Goal: Communication & Community: Share content

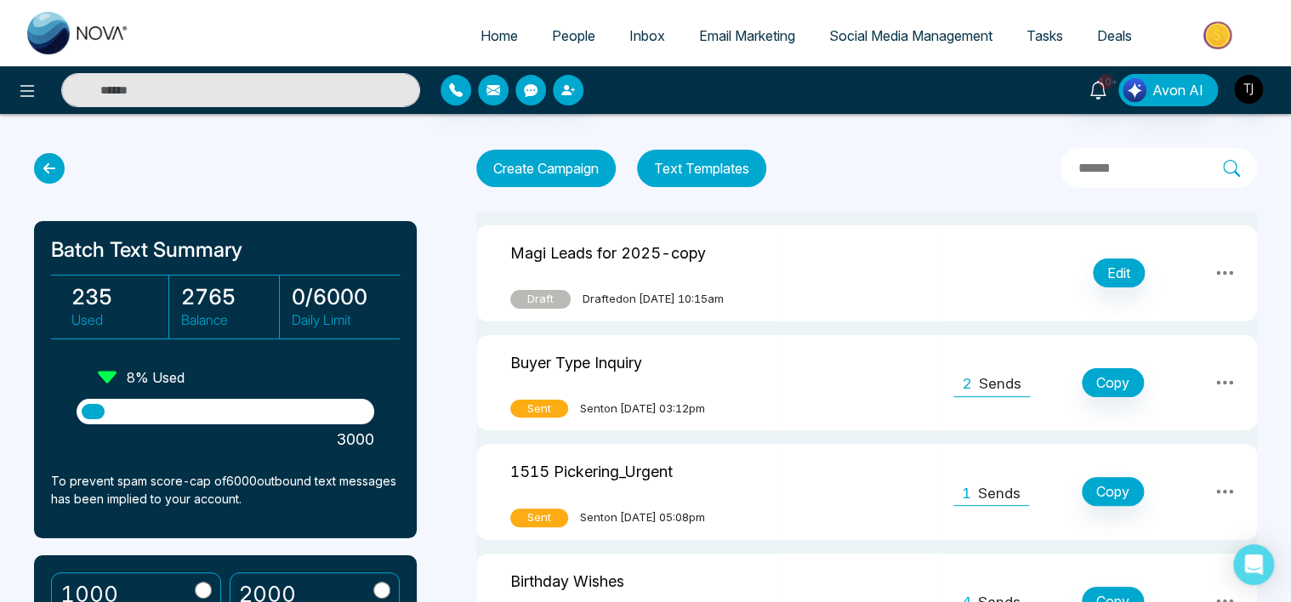
click at [50, 163] on icon at bounding box center [49, 168] width 31 height 31
click at [26, 99] on icon at bounding box center [27, 91] width 20 height 20
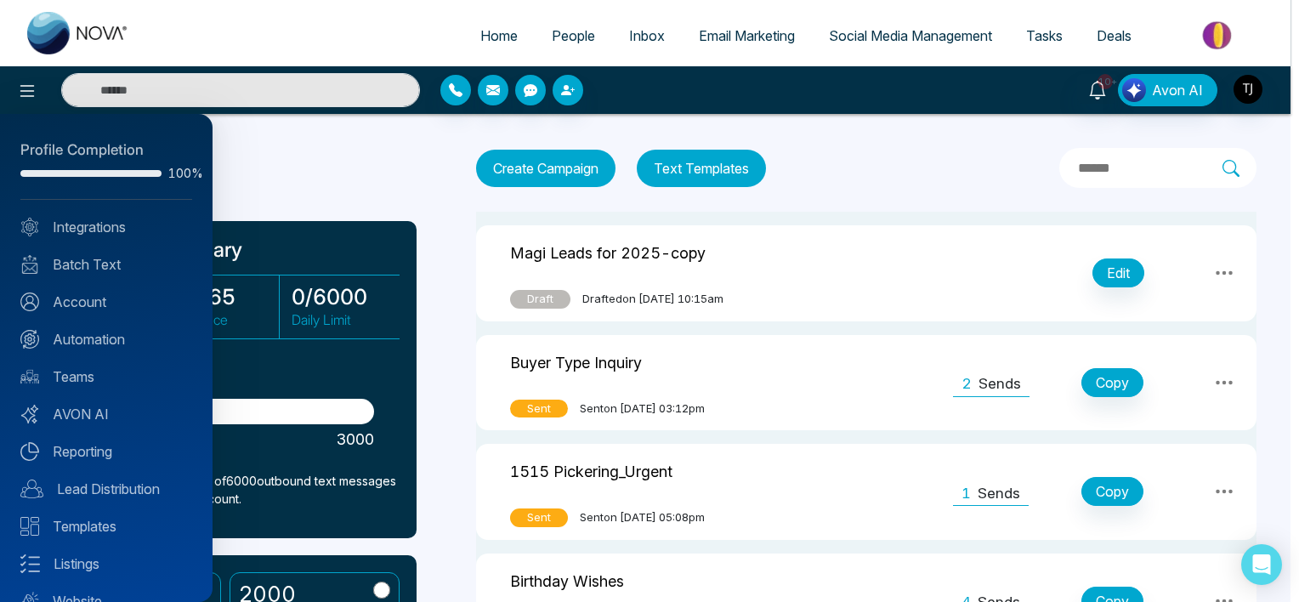
click at [316, 153] on div at bounding box center [649, 301] width 1299 height 602
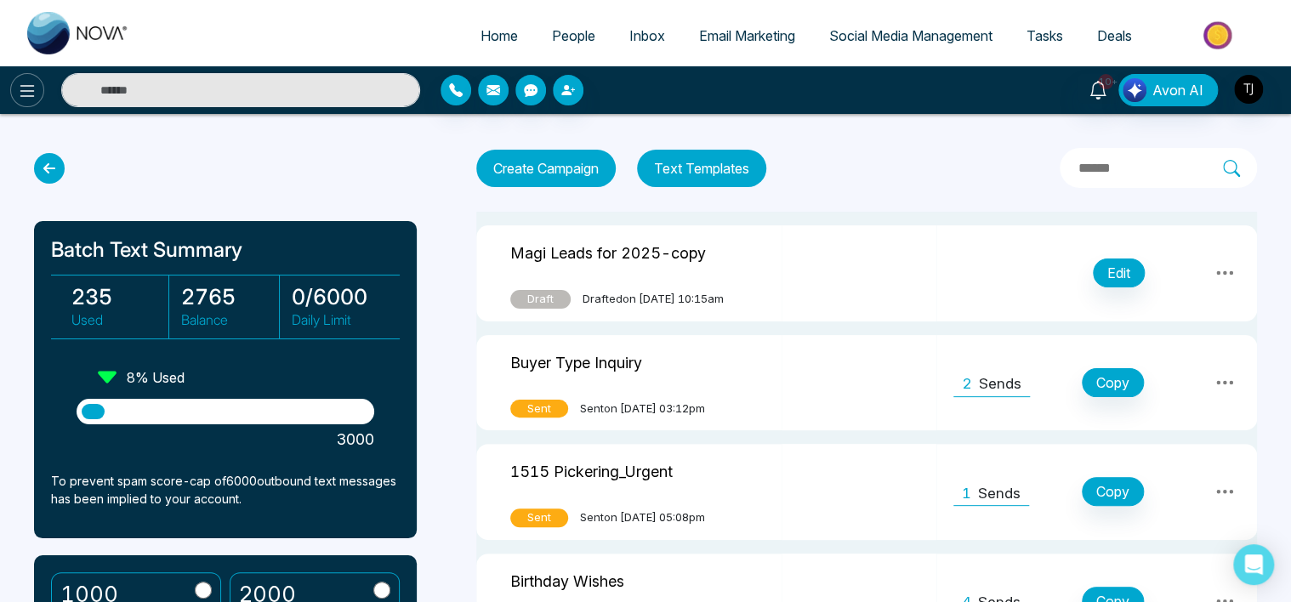
click at [23, 95] on icon at bounding box center [27, 91] width 14 height 12
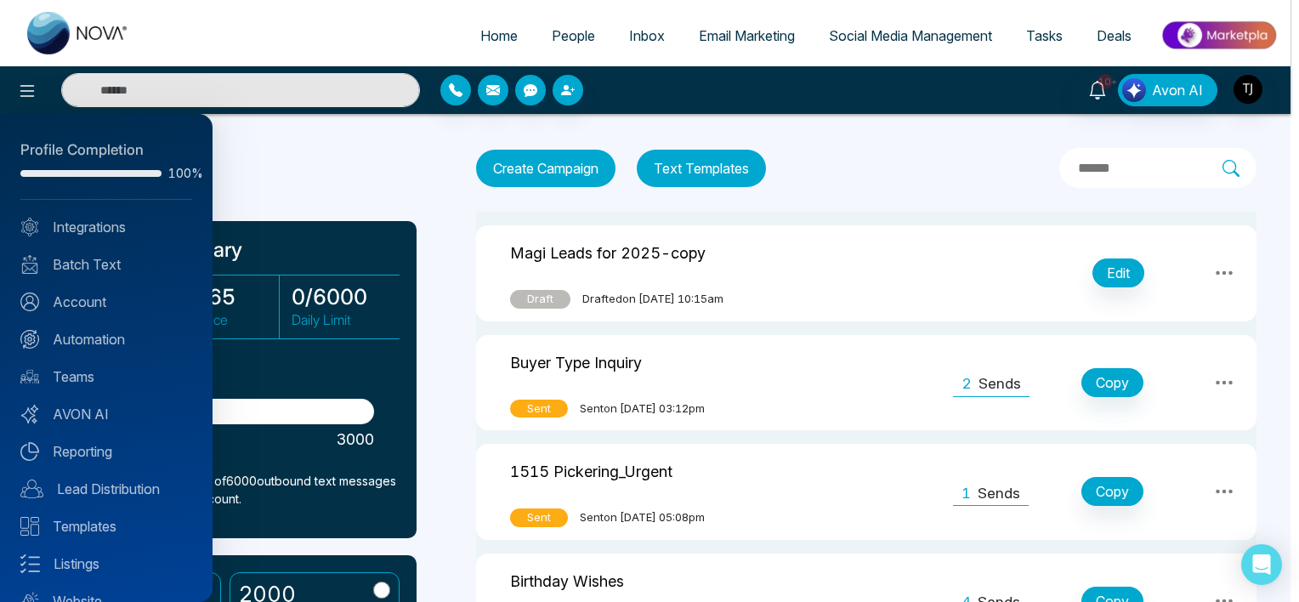
click at [315, 137] on div at bounding box center [649, 301] width 1299 height 602
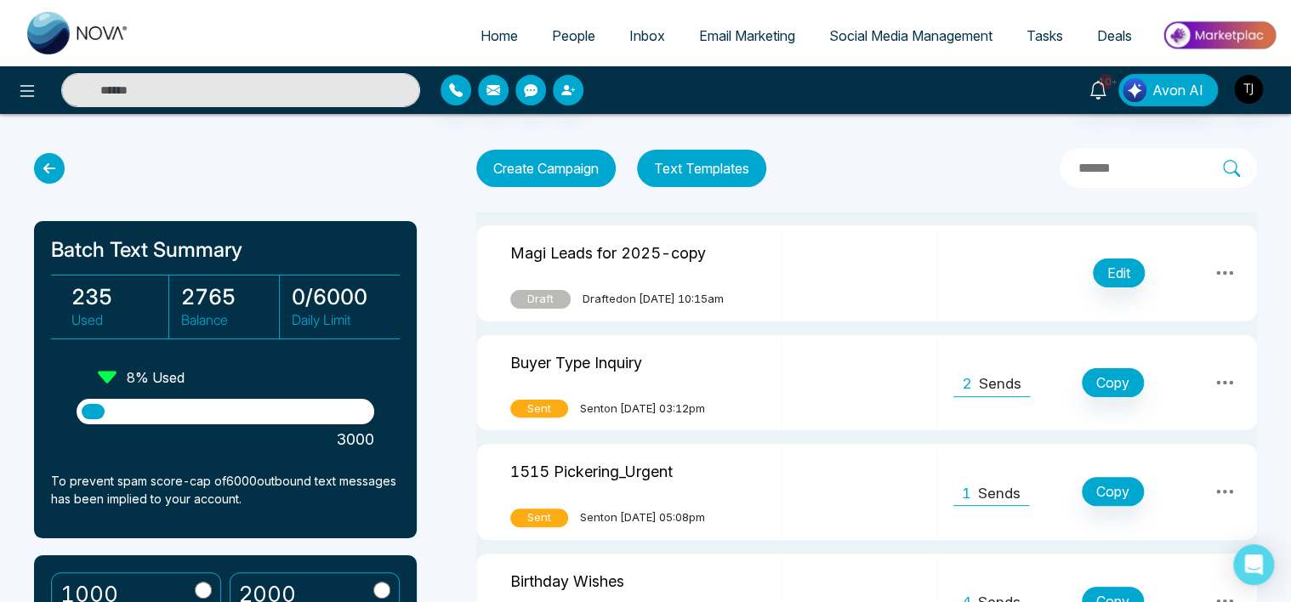
click at [487, 41] on span "Home" at bounding box center [498, 35] width 37 height 17
select select "*"
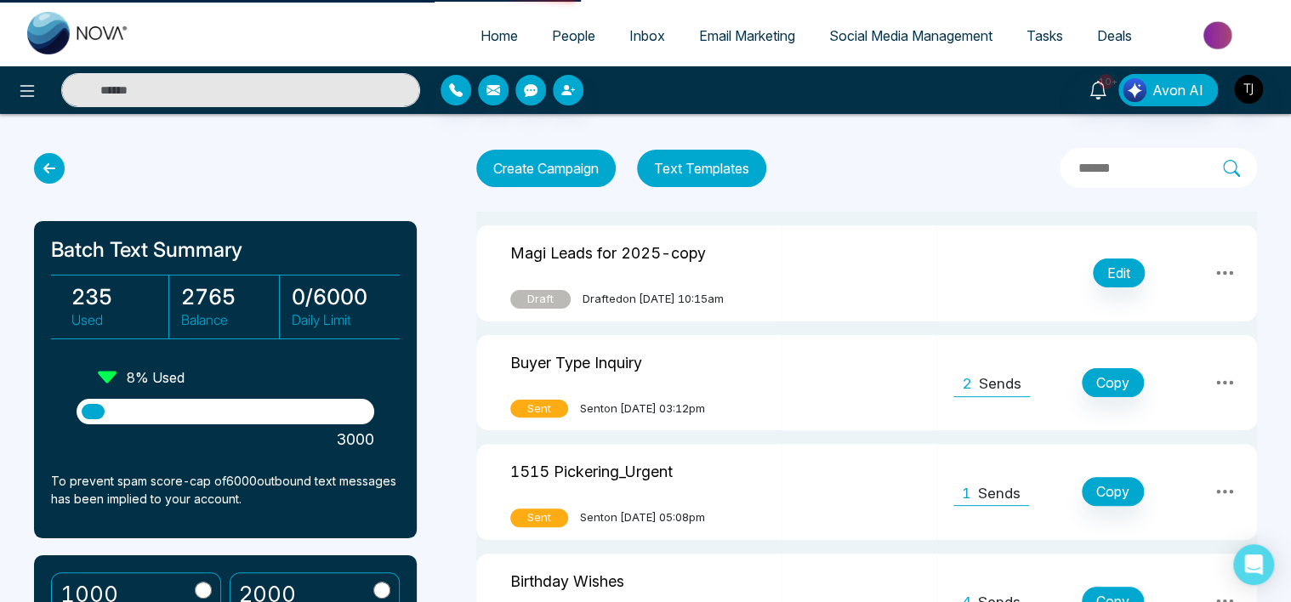
select select "*"
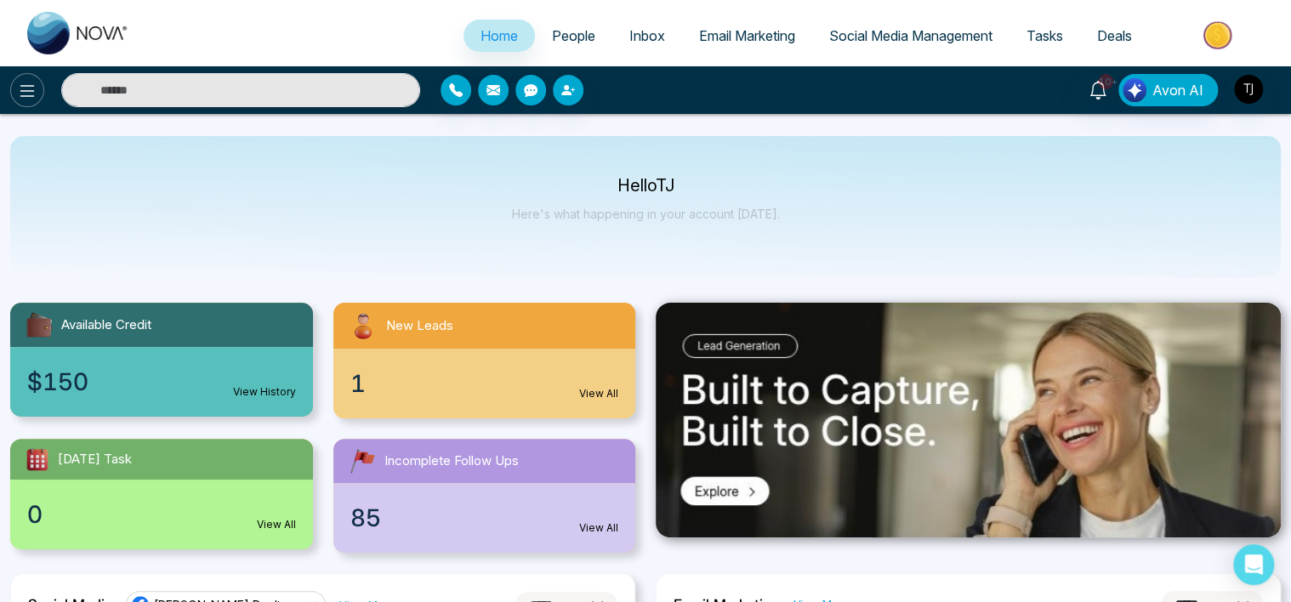
click at [35, 94] on icon at bounding box center [27, 91] width 20 height 20
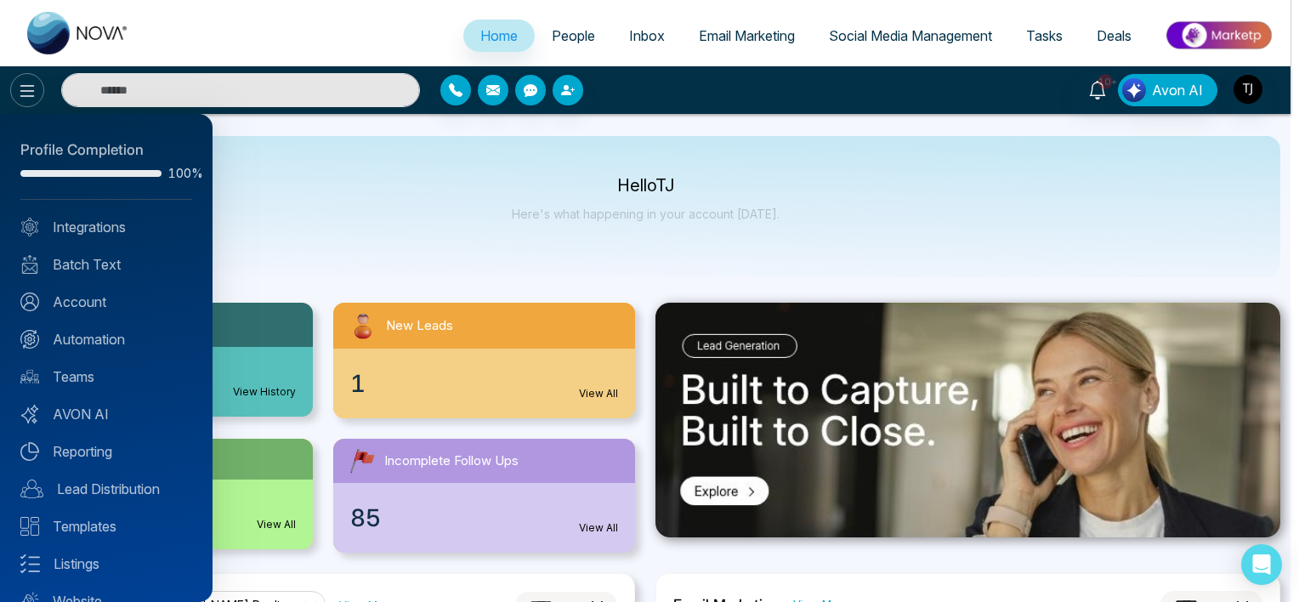
click at [35, 94] on div at bounding box center [649, 301] width 1299 height 602
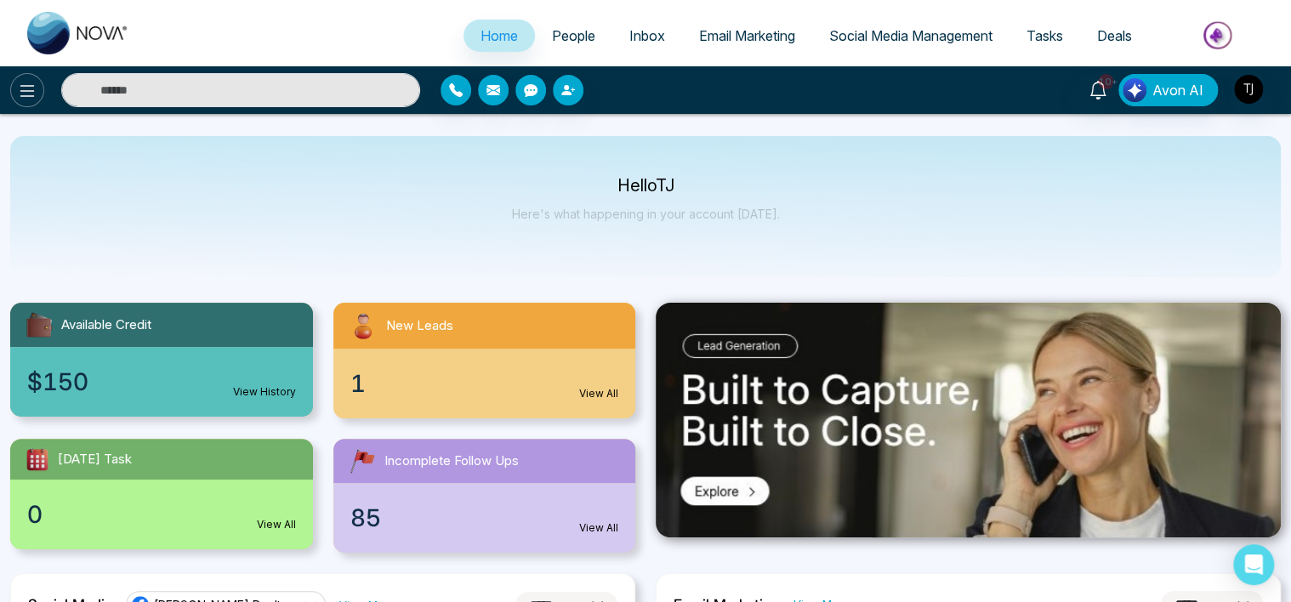
click at [35, 92] on icon at bounding box center [27, 91] width 20 height 20
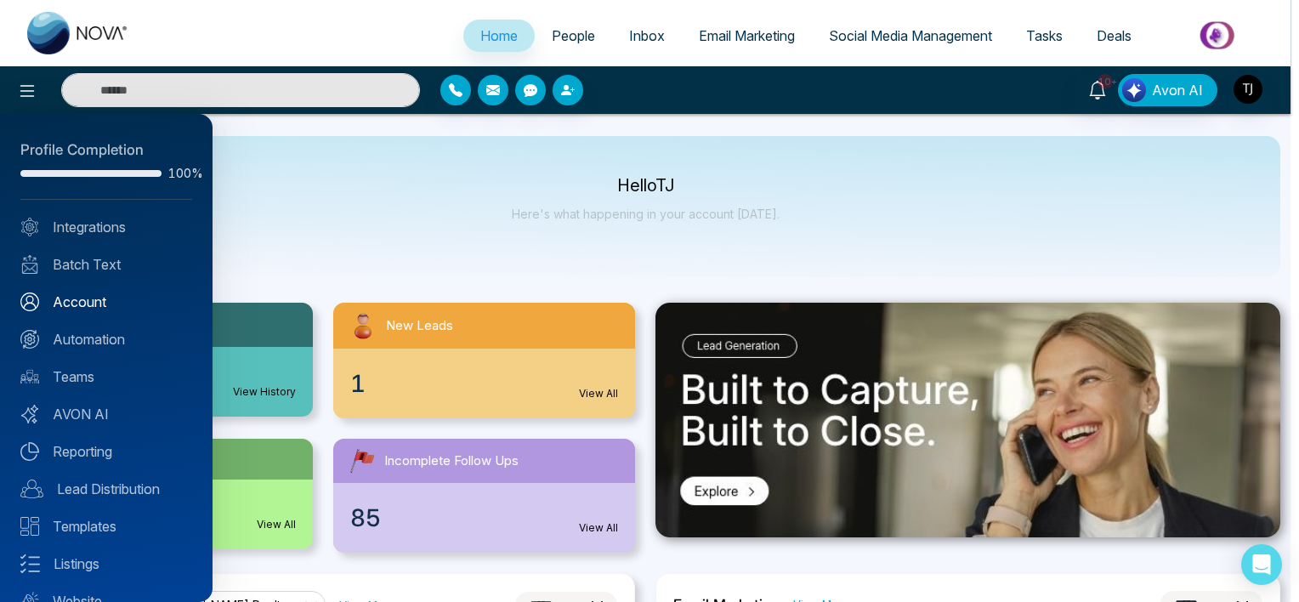
click at [92, 299] on link "Account" at bounding box center [106, 302] width 172 height 20
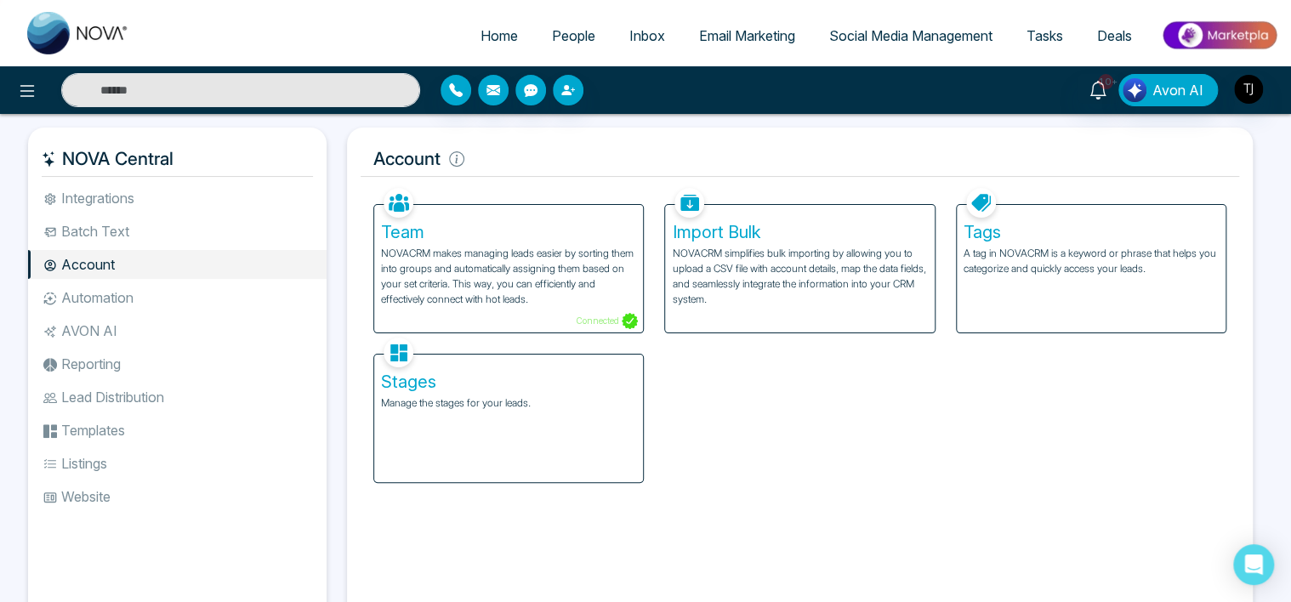
click at [1103, 296] on div "Tags A tag in NOVACRM is a keyword or phrase that helps you categorize and quic…" at bounding box center [1091, 269] width 269 height 128
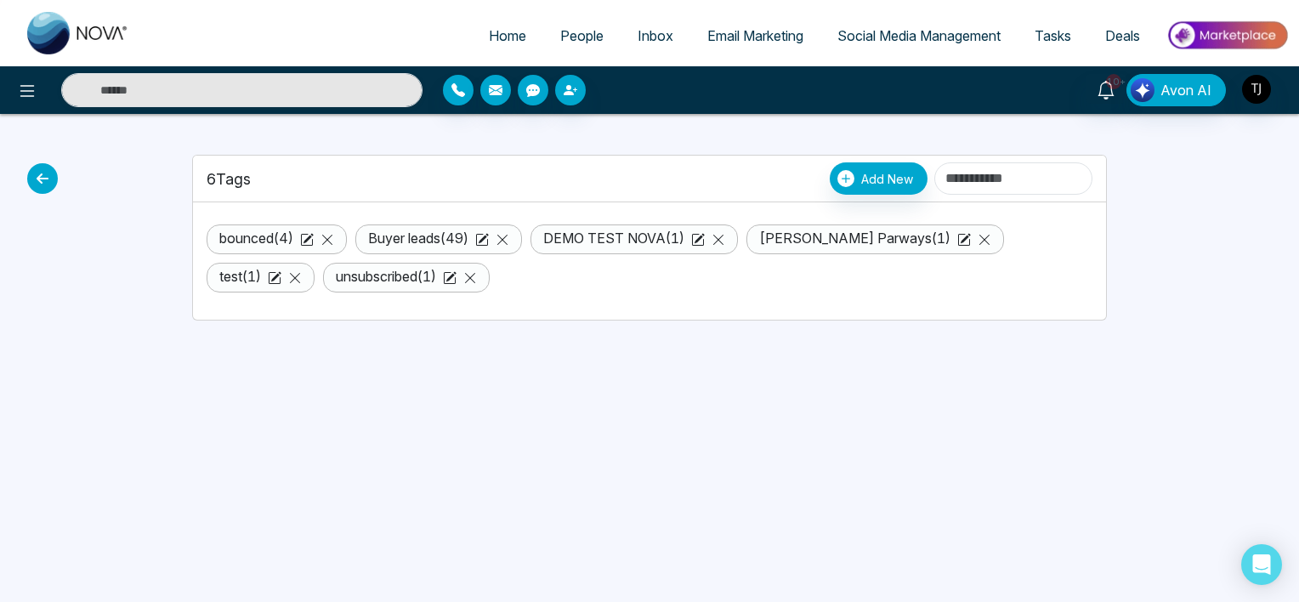
click at [265, 239] on link "bounced ( 4 )" at bounding box center [256, 238] width 74 height 17
click at [264, 240] on link "bounced ( 4 )" at bounding box center [256, 238] width 74 height 17
click at [43, 184] on icon at bounding box center [42, 178] width 31 height 31
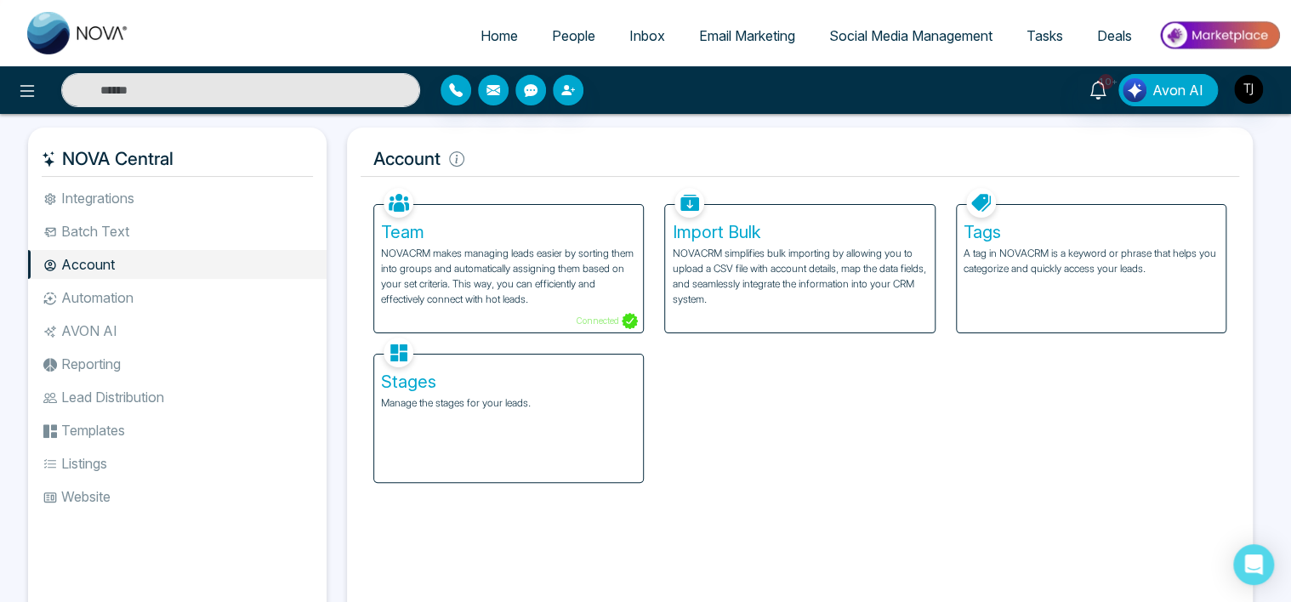
click at [522, 443] on div "Stages Manage the stages for your leads." at bounding box center [508, 419] width 269 height 128
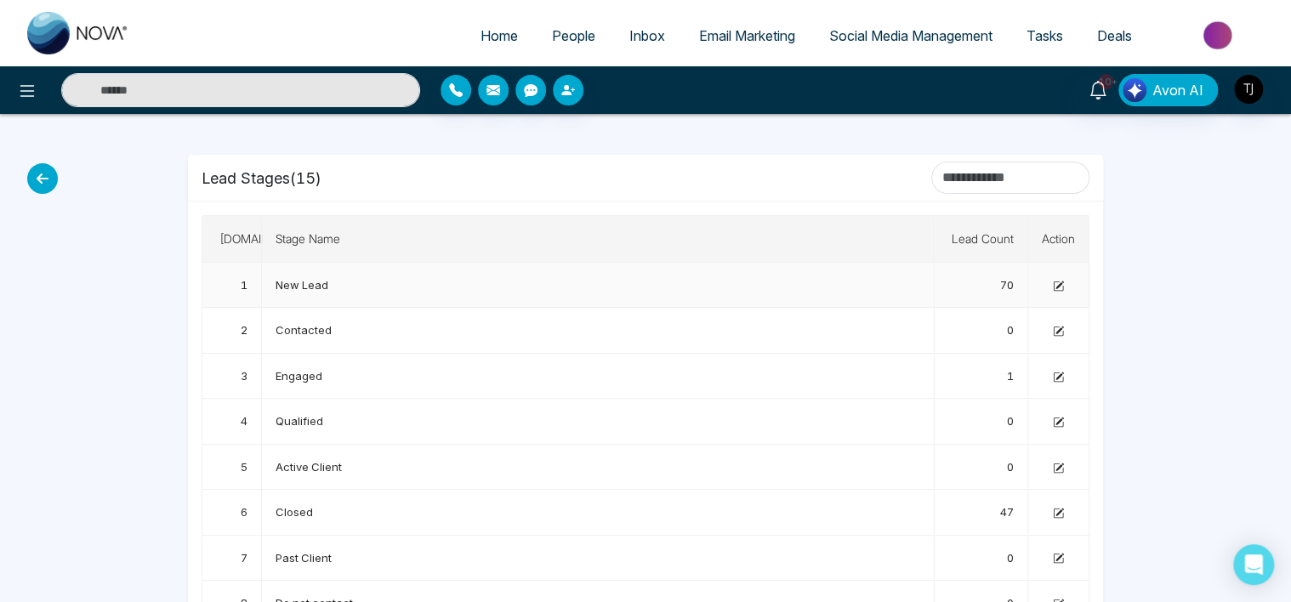
click at [351, 286] on td "New Lead" at bounding box center [598, 285] width 673 height 45
click at [308, 290] on td "New Lead" at bounding box center [598, 285] width 673 height 45
click at [327, 388] on td "Engaged" at bounding box center [598, 376] width 673 height 45
click at [43, 174] on icon at bounding box center [42, 178] width 31 height 31
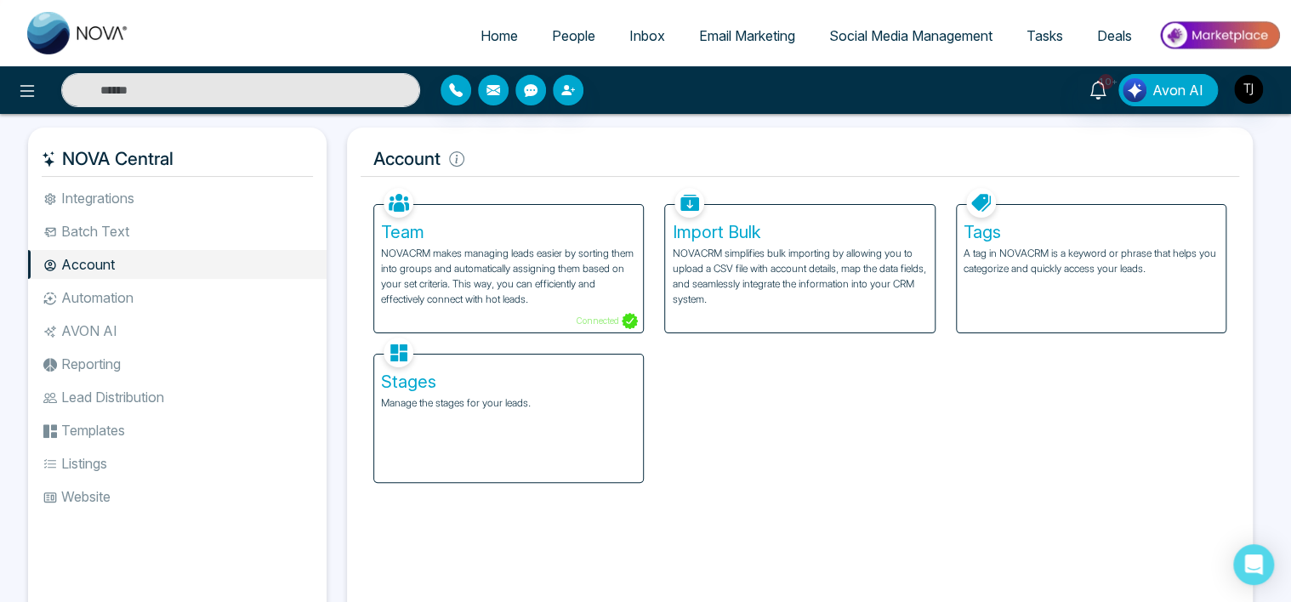
click at [527, 298] on p "NOVACRM makes managing leads easier by sorting them into groups and automatical…" at bounding box center [508, 276] width 255 height 61
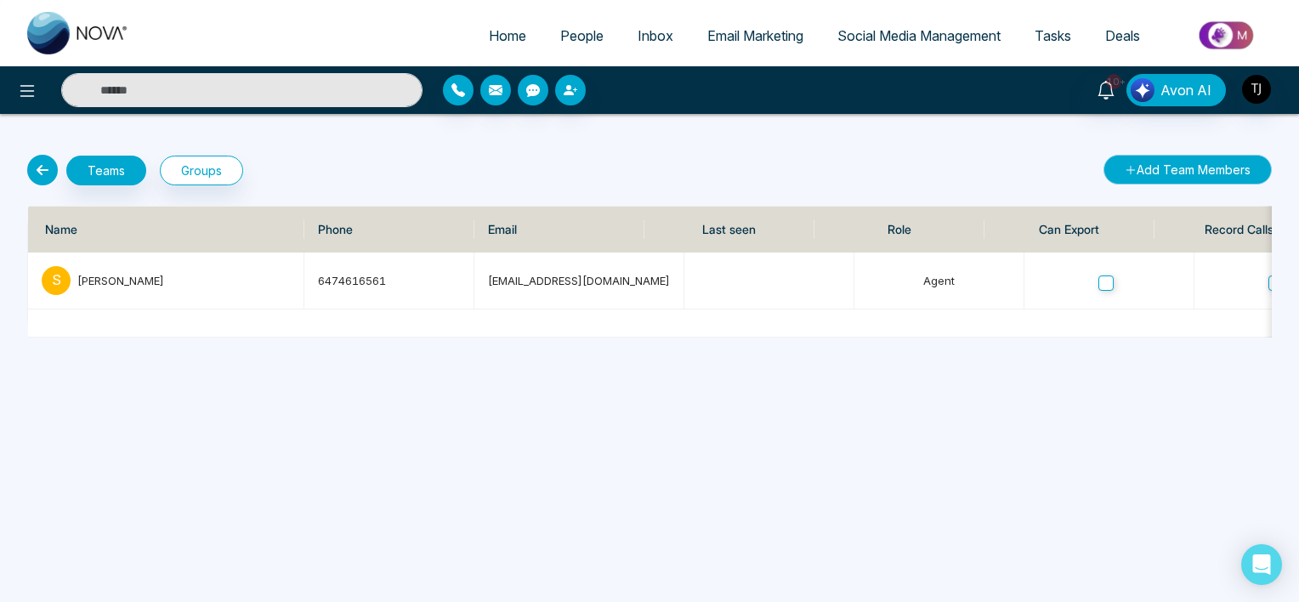
click at [1205, 167] on button "Add Team Members" at bounding box center [1188, 170] width 168 height 30
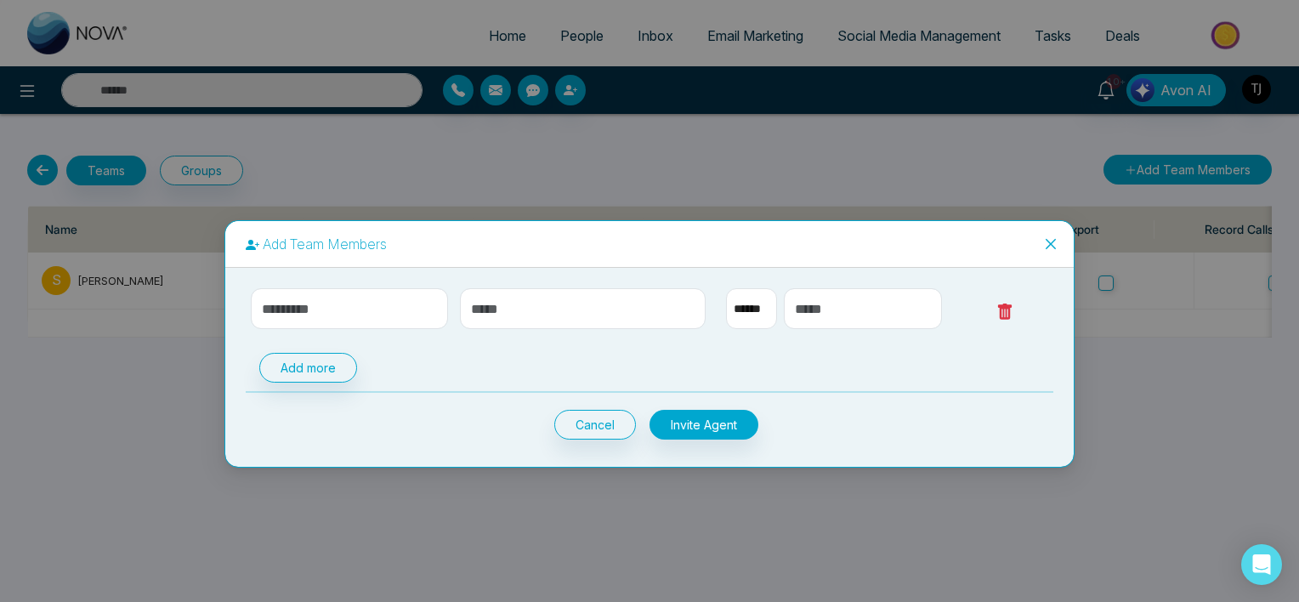
select select "**"
click at [1047, 247] on icon "close" at bounding box center [1051, 243] width 10 height 10
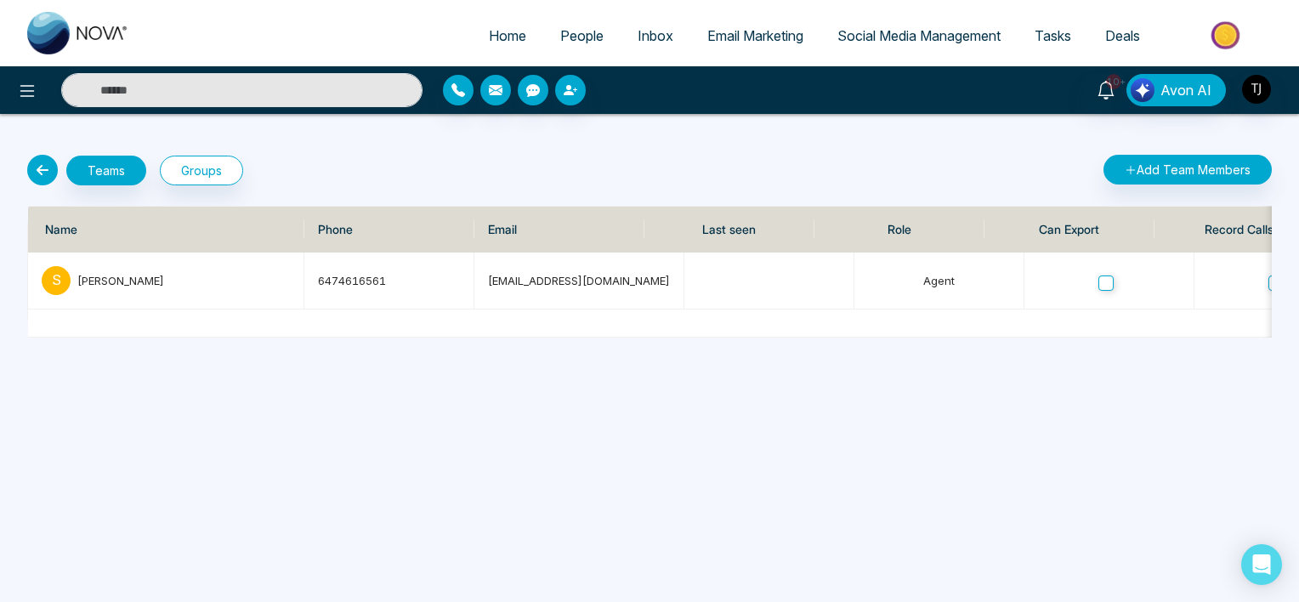
click at [46, 169] on icon at bounding box center [42, 170] width 31 height 31
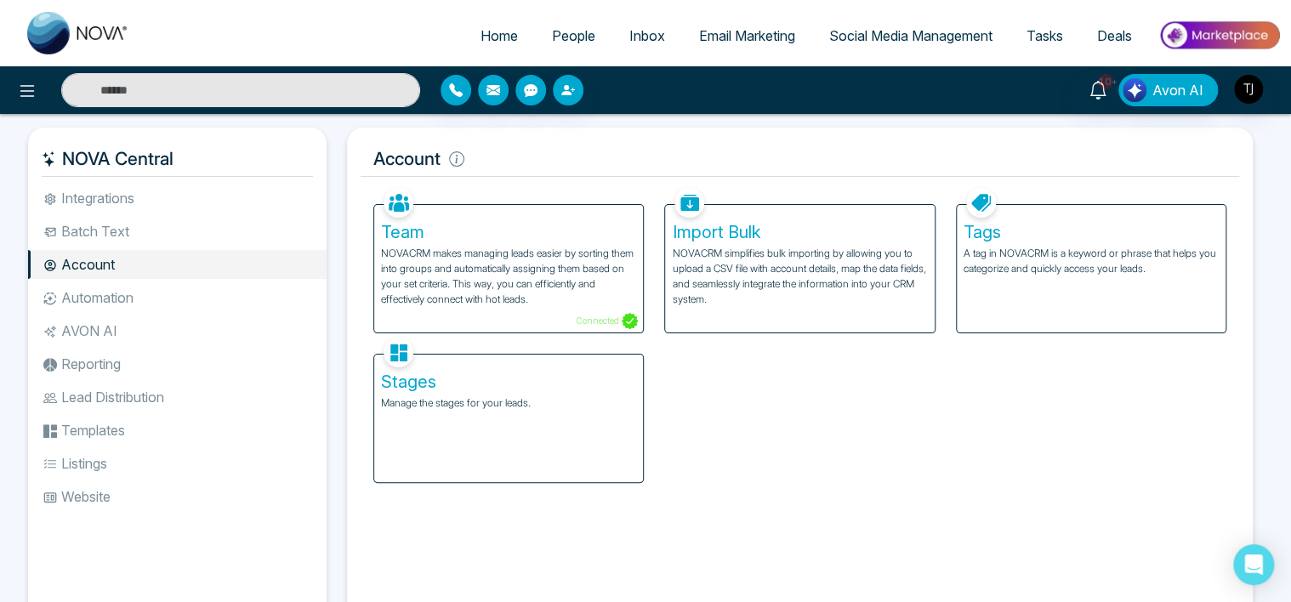
click at [578, 305] on p "NOVACRM makes managing leads easier by sorting them into groups and automatical…" at bounding box center [508, 276] width 255 height 61
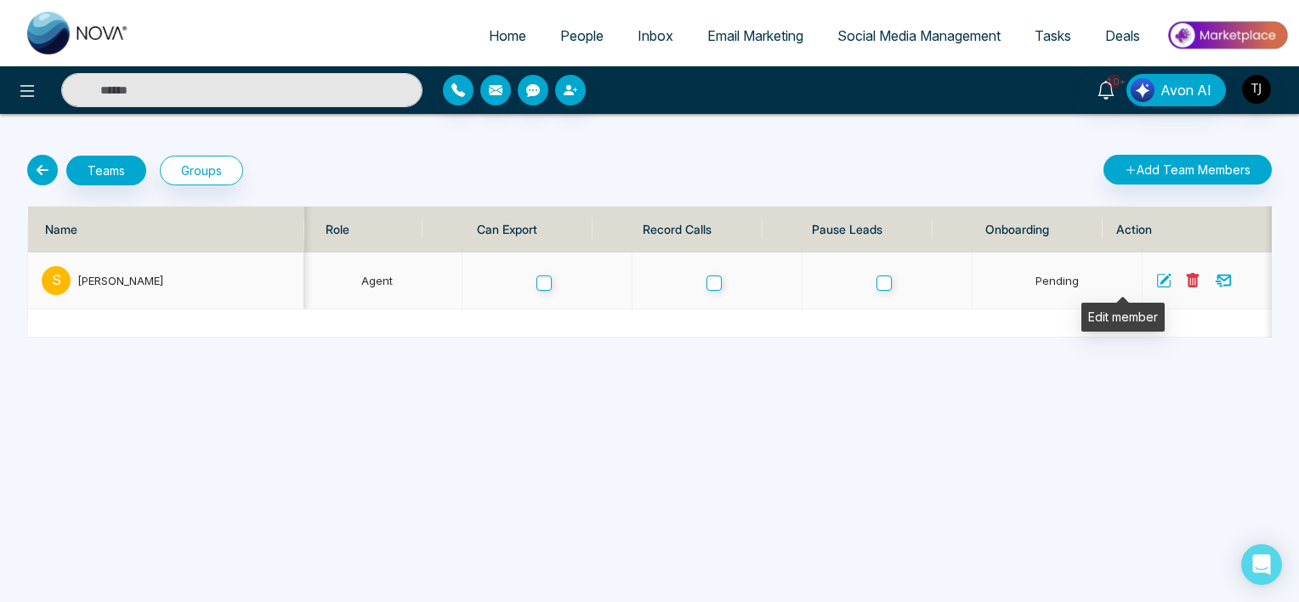
click at [1156, 279] on icon at bounding box center [1163, 280] width 15 height 15
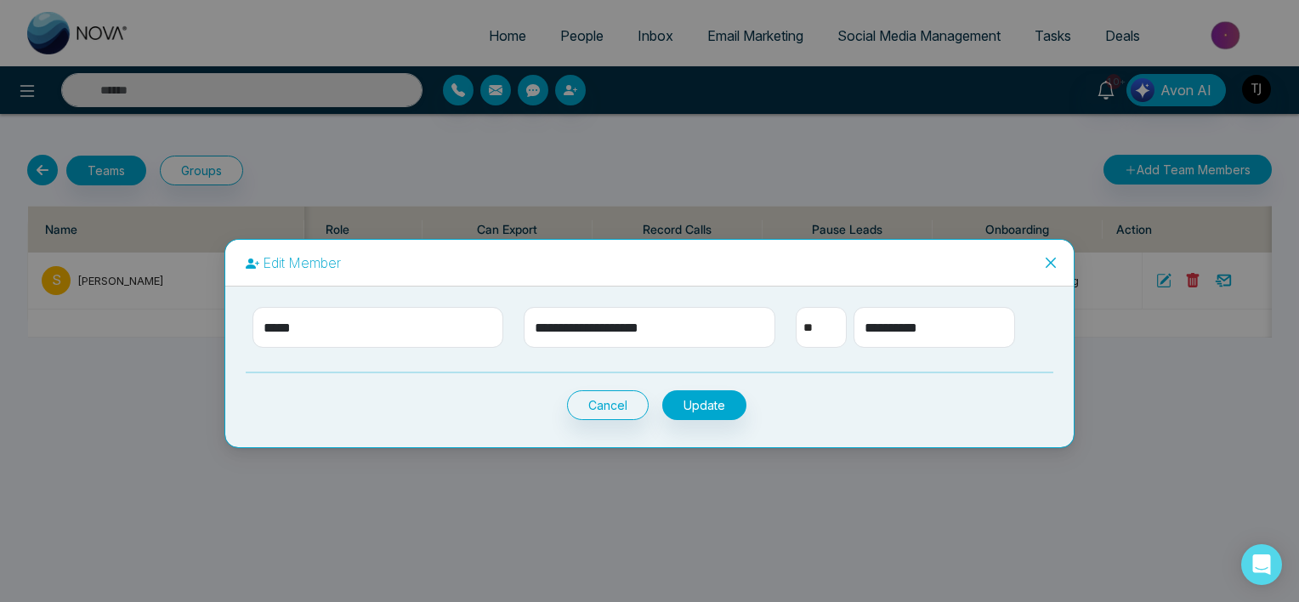
click at [1048, 269] on span "Close" at bounding box center [1051, 263] width 46 height 46
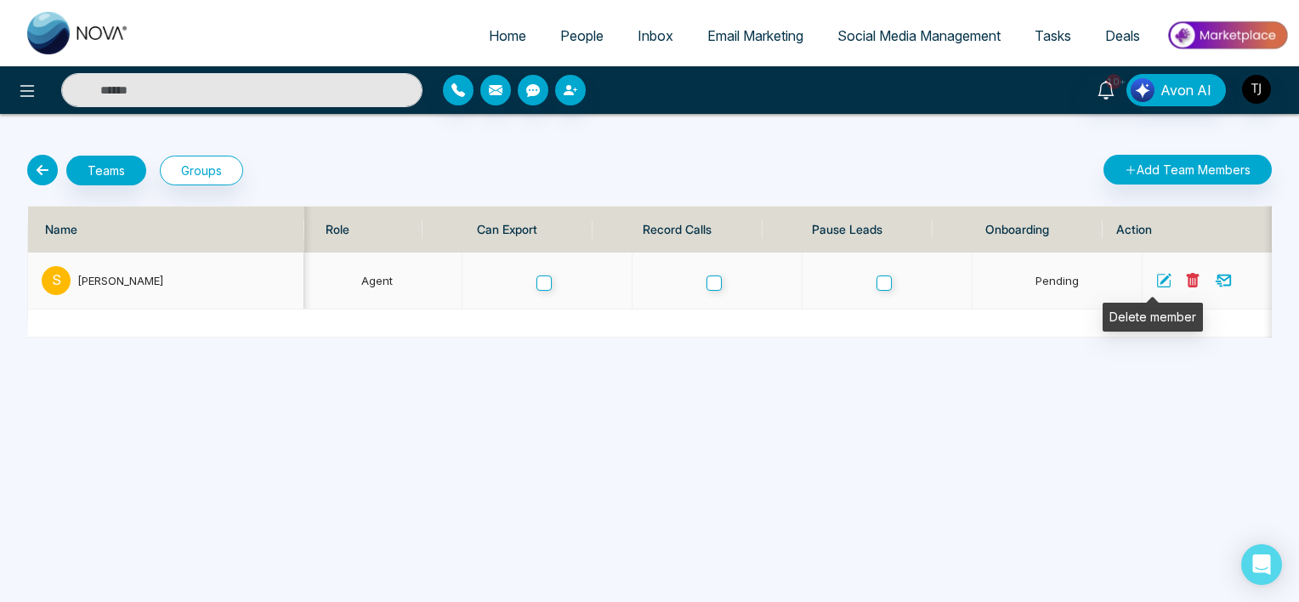
click at [1187, 279] on icon at bounding box center [1193, 280] width 13 height 14
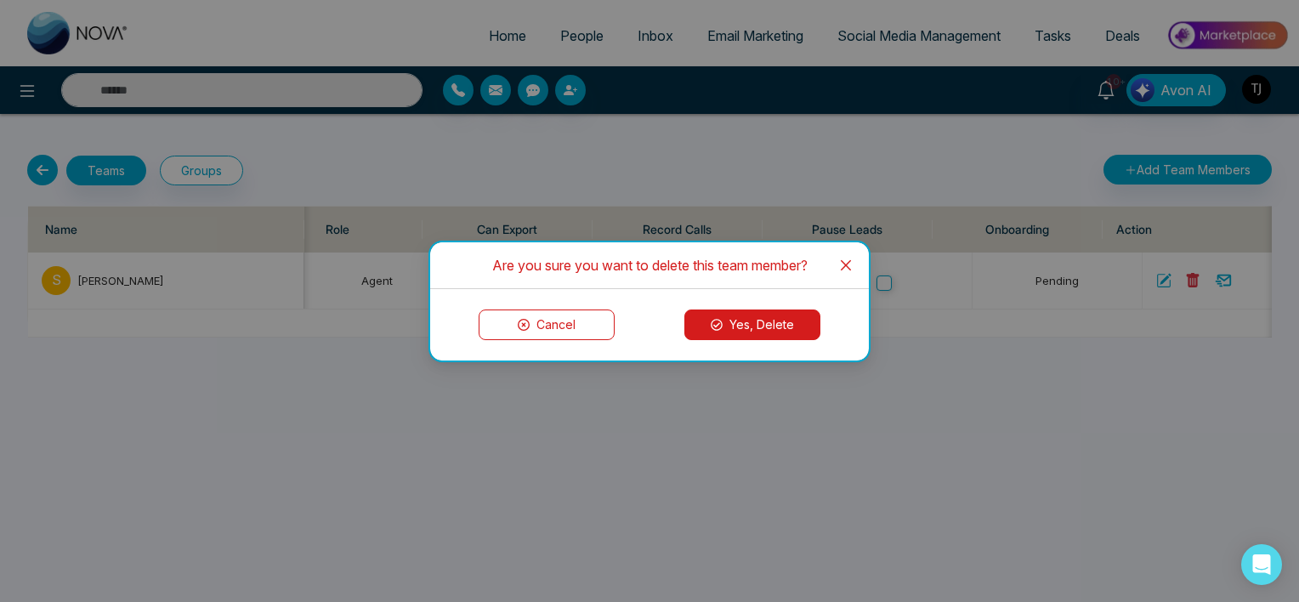
click at [844, 265] on icon "close" at bounding box center [846, 264] width 10 height 10
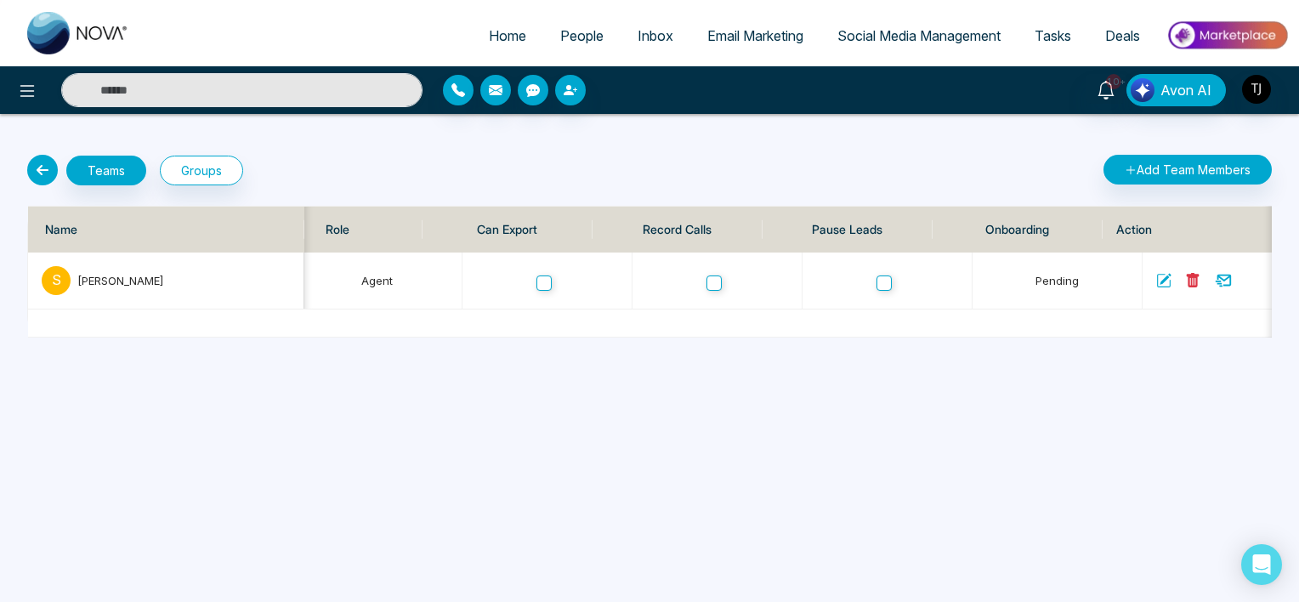
click at [46, 169] on icon at bounding box center [42, 170] width 31 height 31
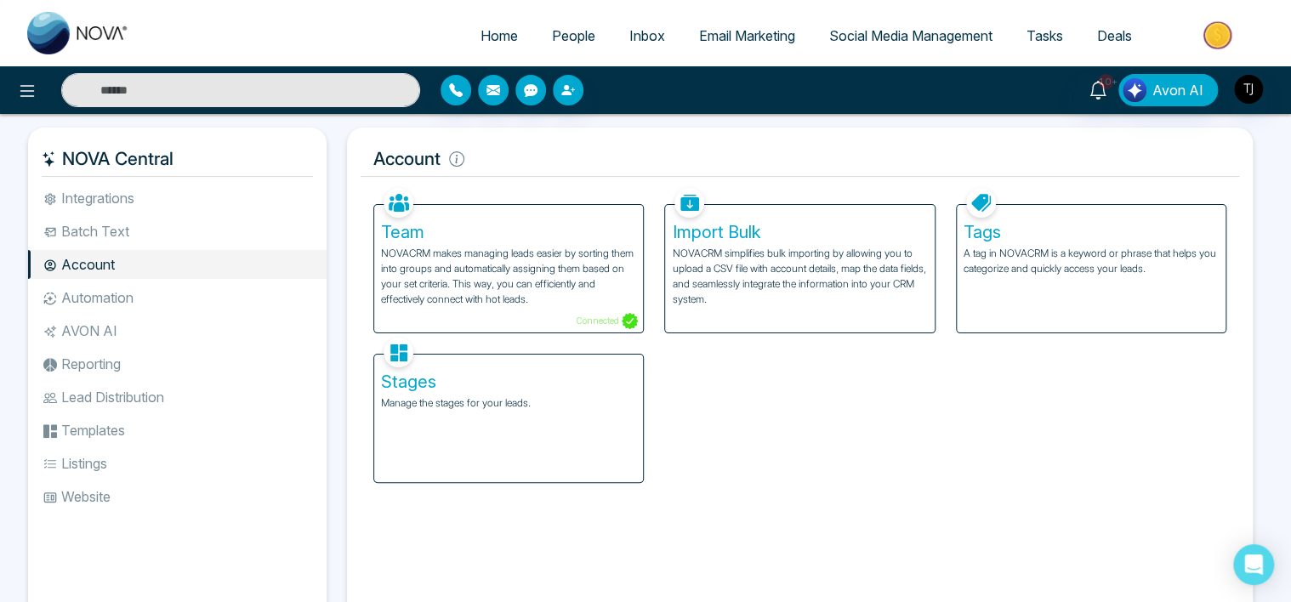
click at [792, 316] on div "Import Bulk NOVACRM simplifies bulk importing by allowing you to upload a CSV f…" at bounding box center [799, 269] width 269 height 128
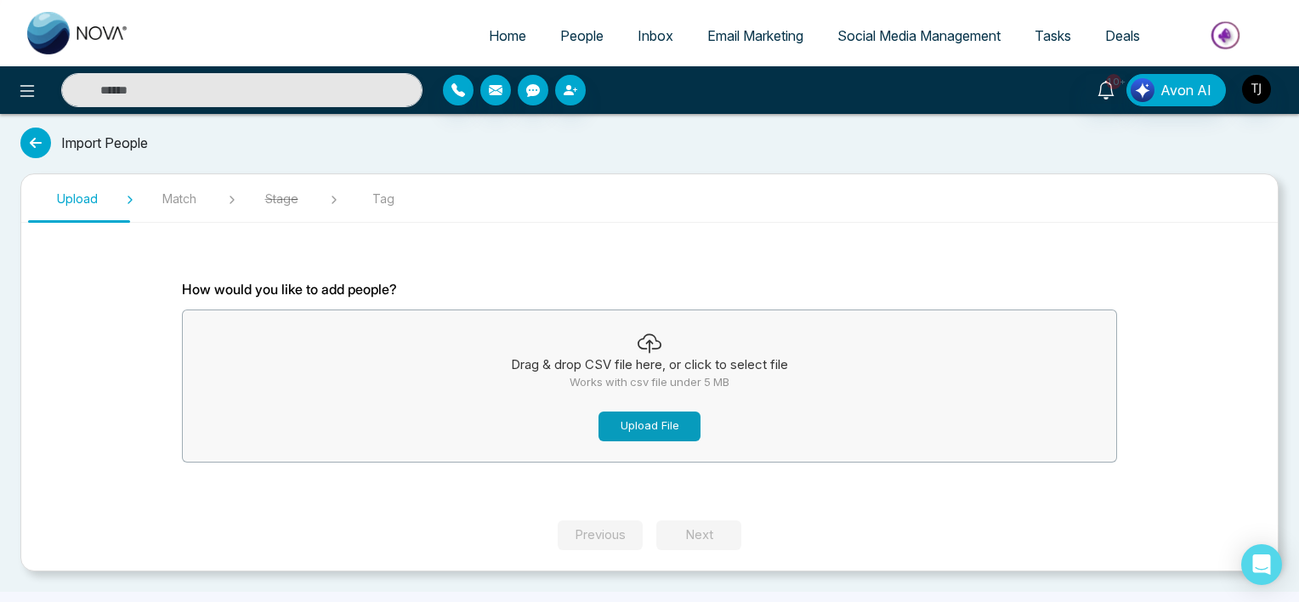
click at [664, 427] on button "Upload File" at bounding box center [650, 427] width 102 height 30
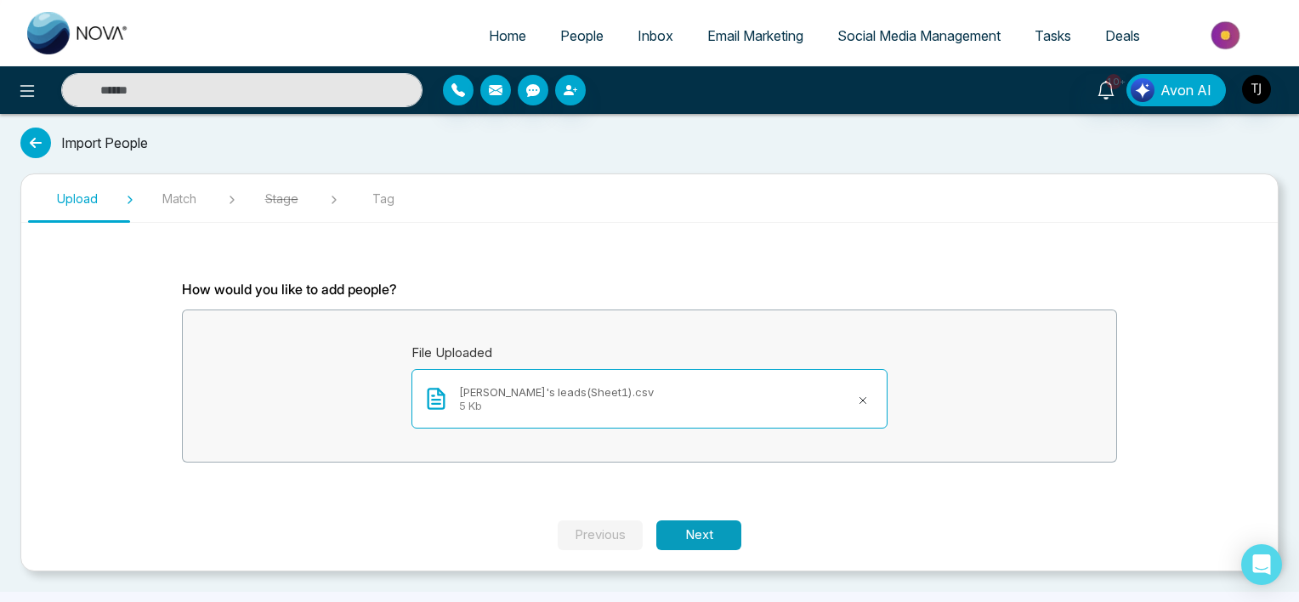
click at [696, 531] on button "Next" at bounding box center [698, 535] width 85 height 30
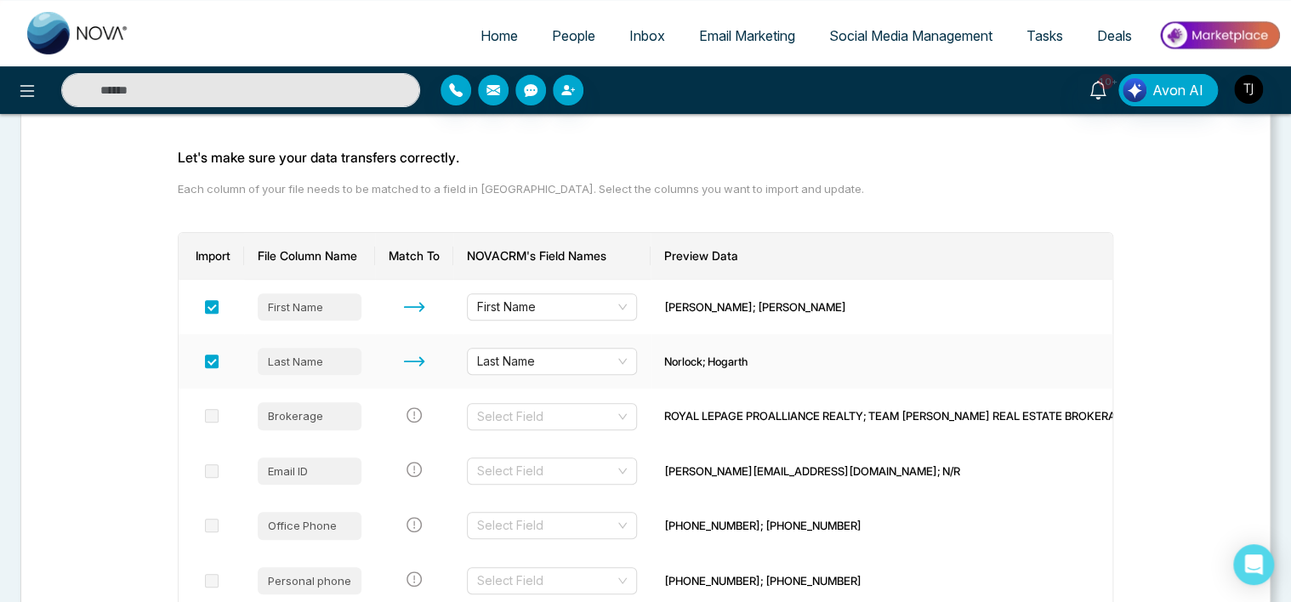
scroll to position [271, 0]
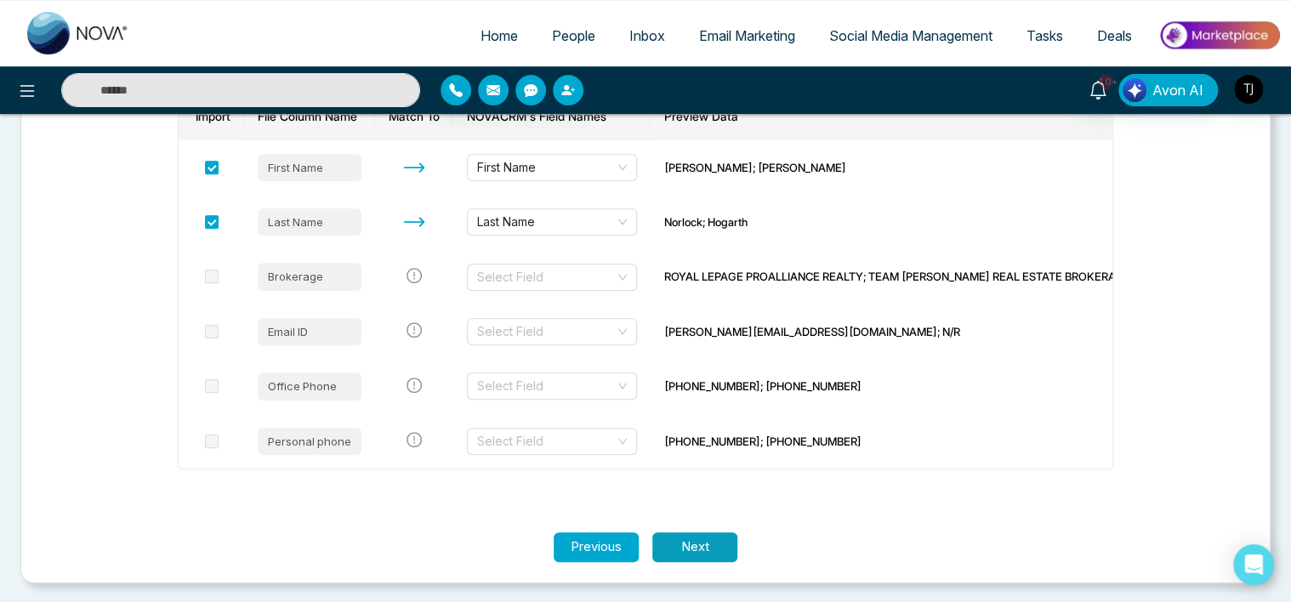
click at [694, 546] on button "Next" at bounding box center [694, 547] width 85 height 30
click at [540, 357] on td "Select Field" at bounding box center [551, 331] width 197 height 54
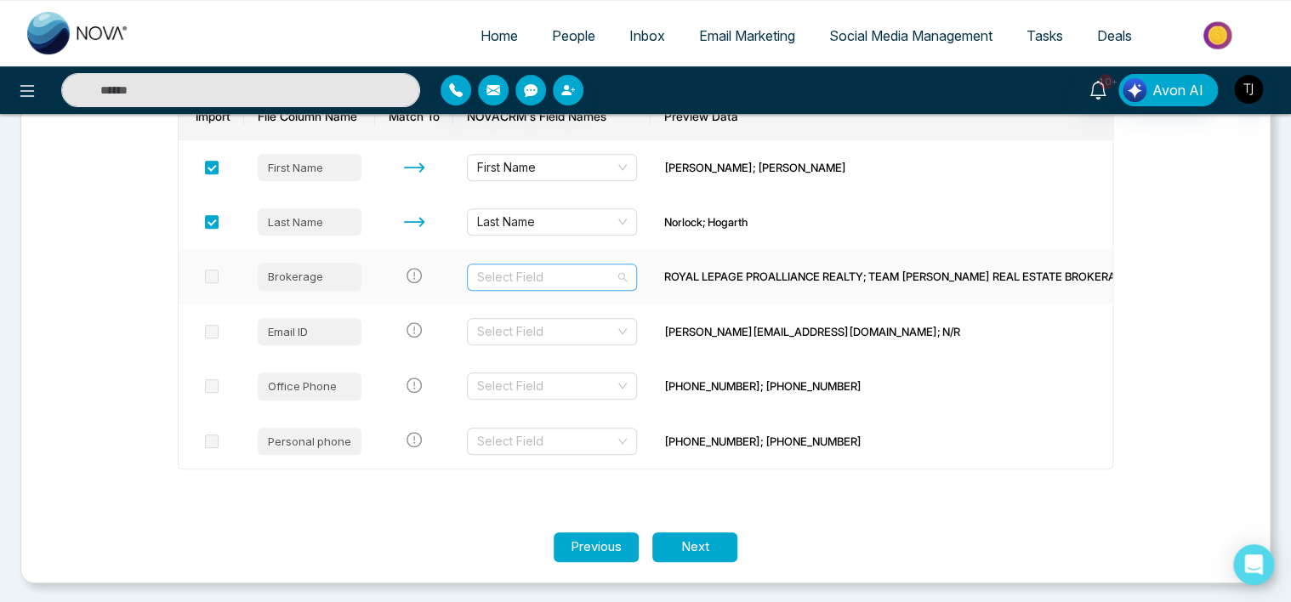
click at [559, 285] on input "search" at bounding box center [546, 277] width 138 height 26
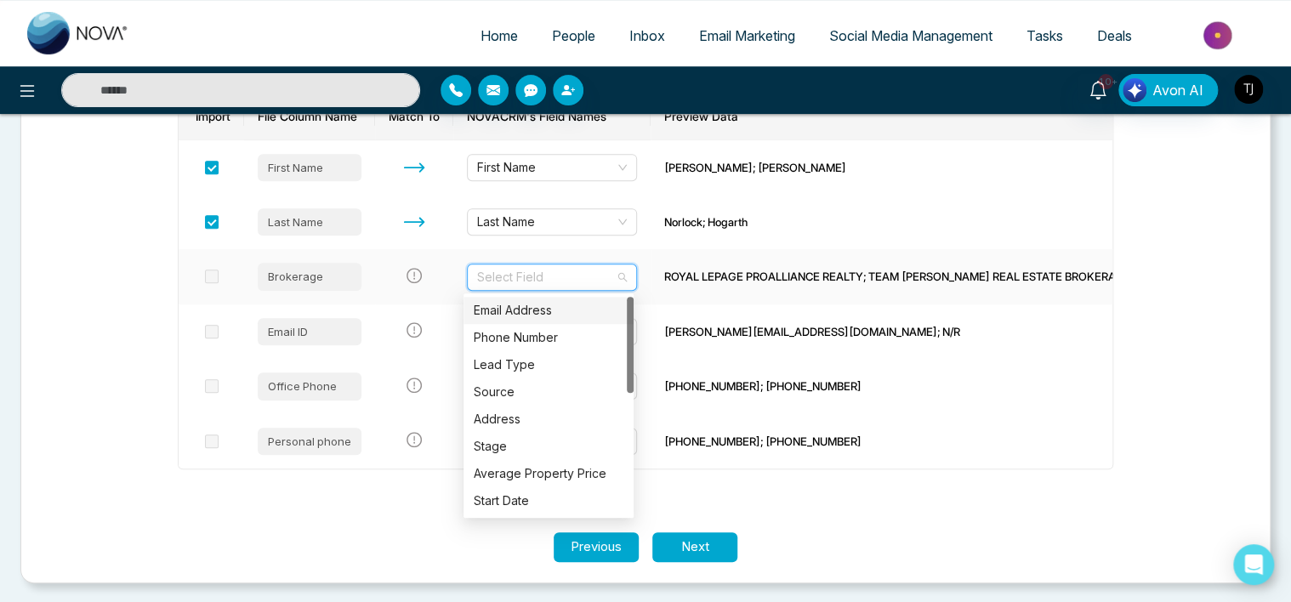
click at [550, 311] on div "Email Address" at bounding box center [549, 310] width 150 height 19
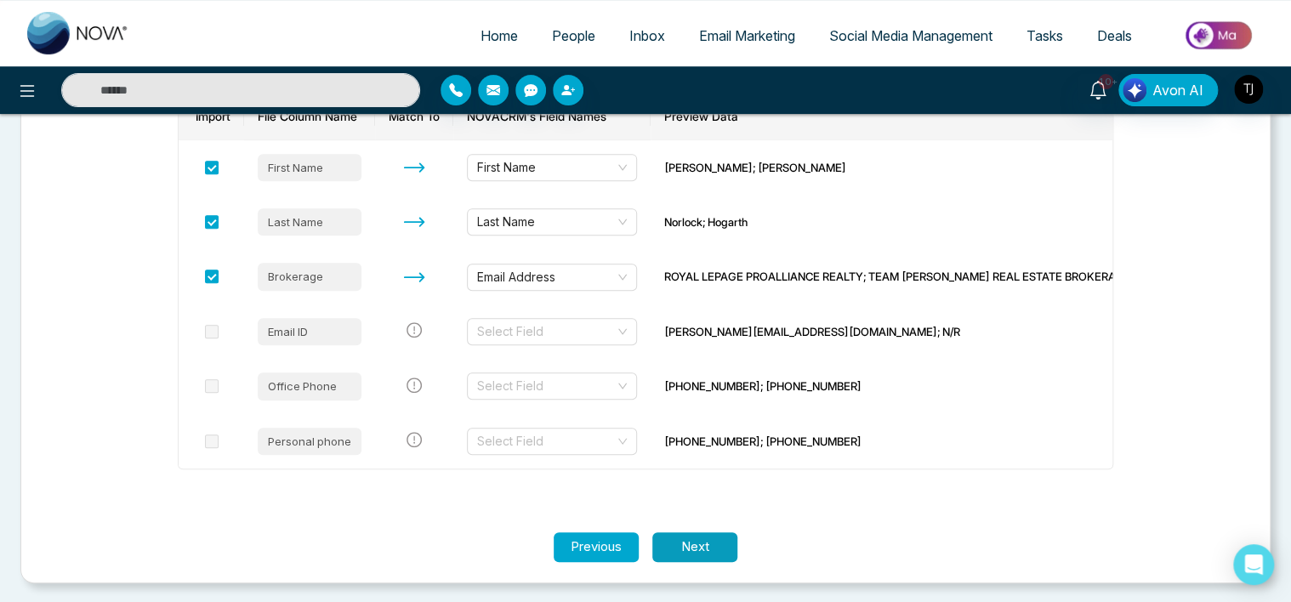
click at [698, 543] on button "Next" at bounding box center [694, 547] width 85 height 30
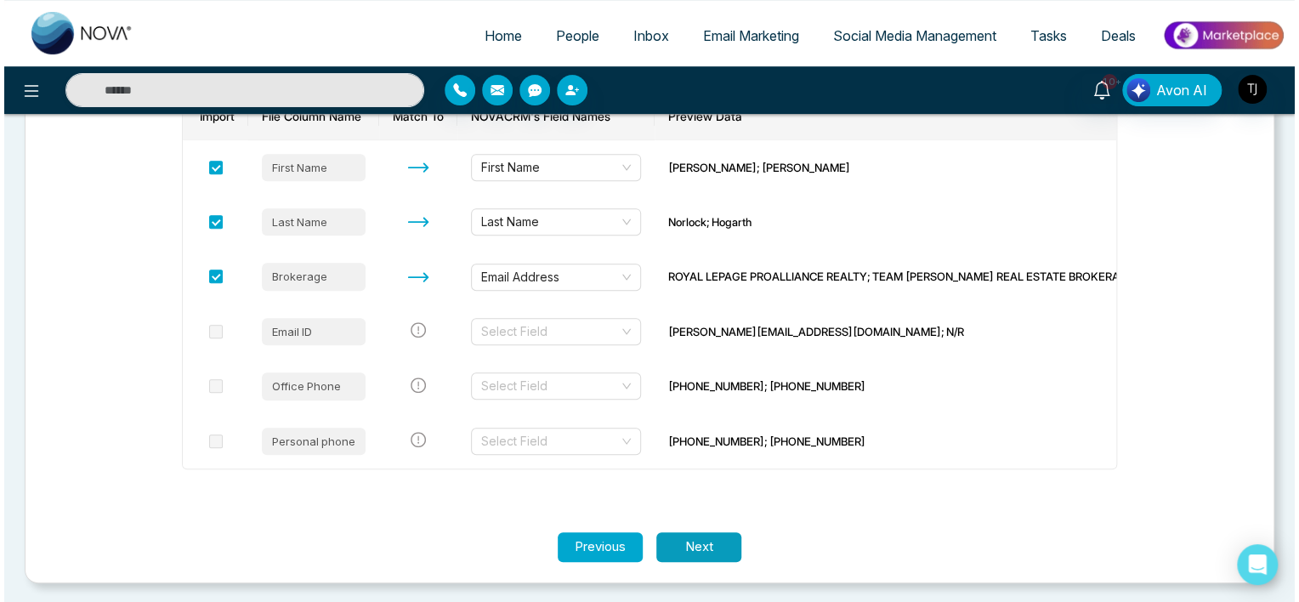
scroll to position [0, 0]
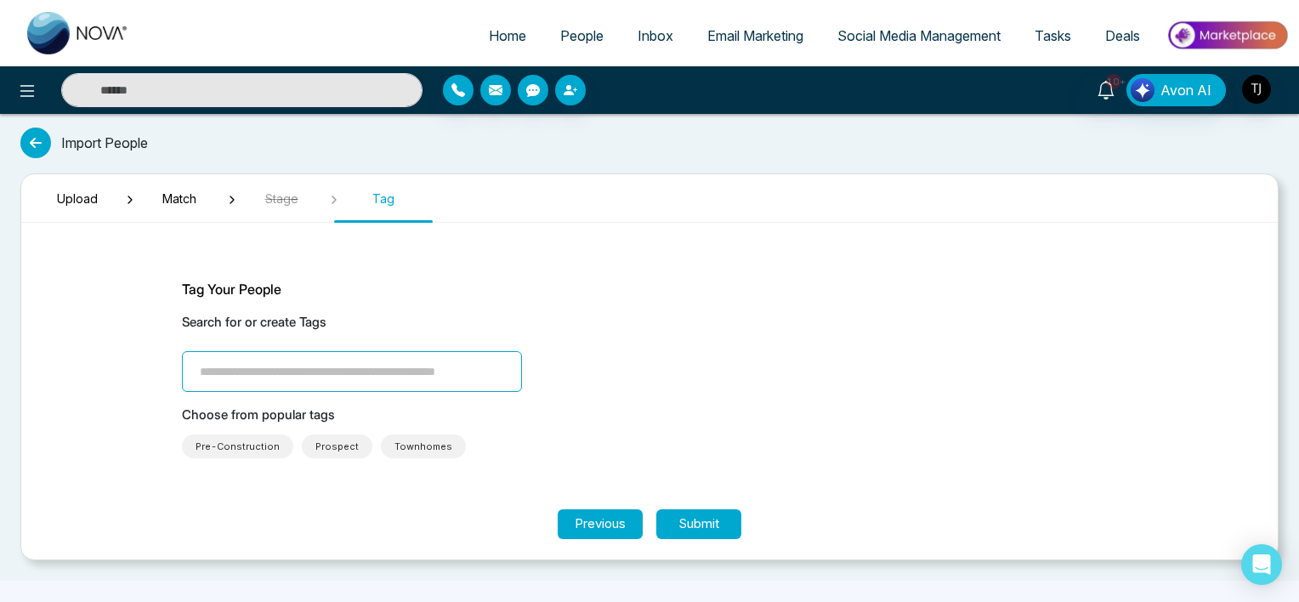
click at [333, 442] on span "Prospect" at bounding box center [336, 446] width 43 height 17
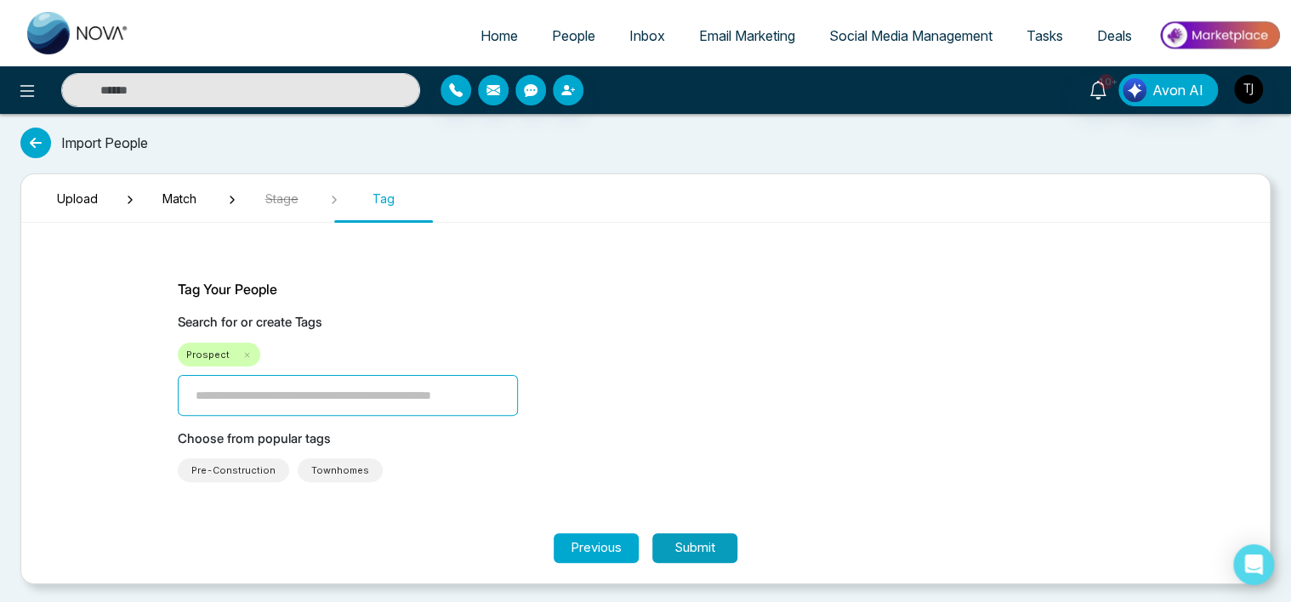
click at [694, 542] on button "Submit" at bounding box center [694, 548] width 85 height 30
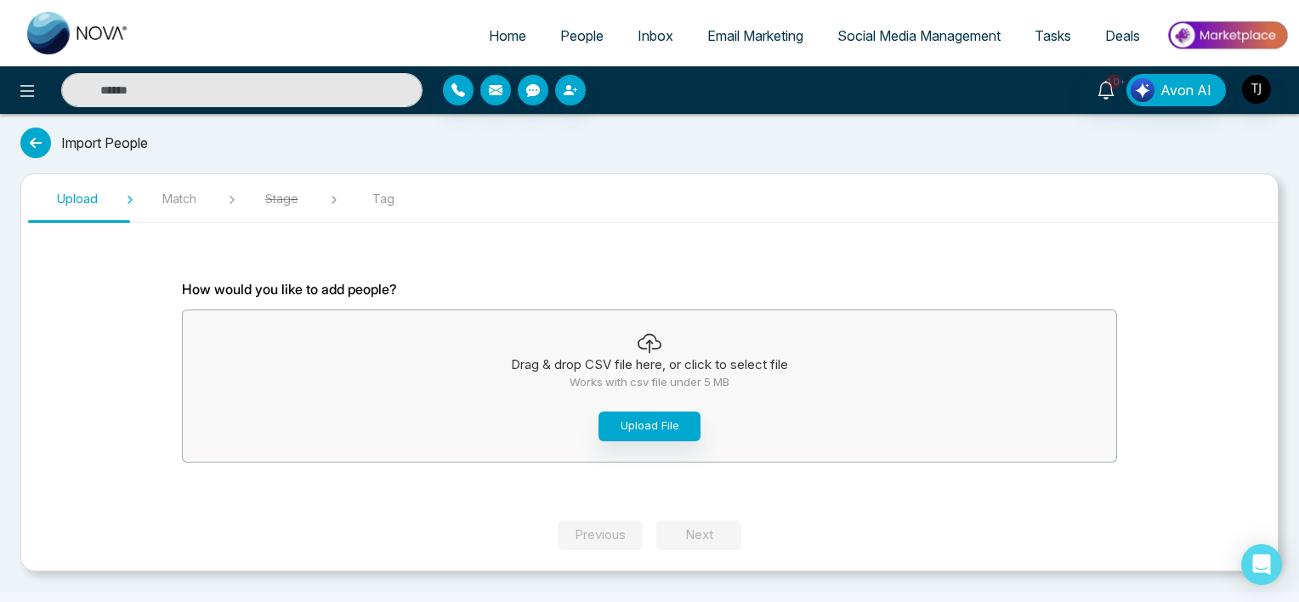
click at [31, 139] on icon at bounding box center [35, 143] width 31 height 31
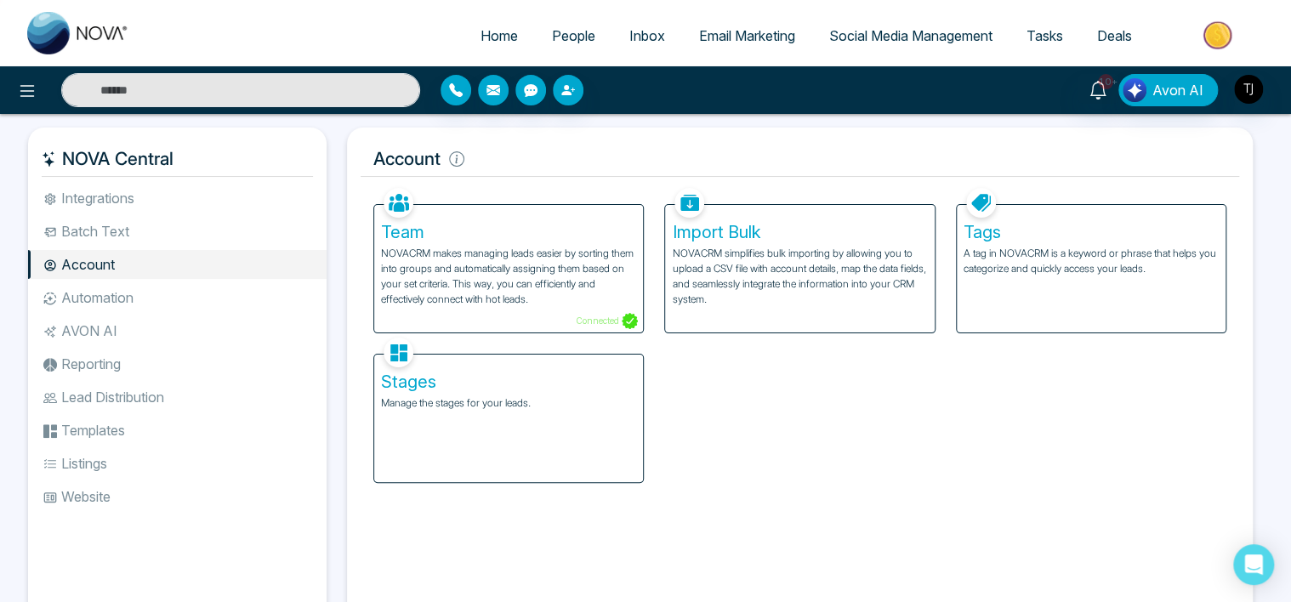
click at [123, 234] on li "Batch Text" at bounding box center [177, 231] width 298 height 29
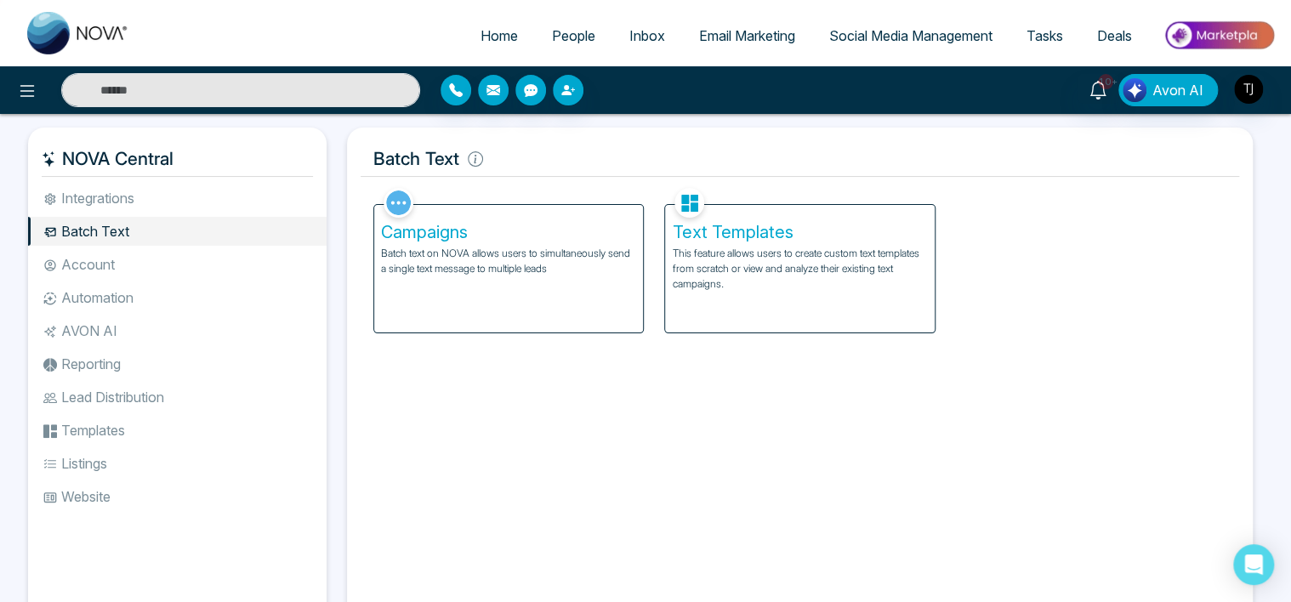
click at [555, 300] on div "Campaigns Batch text on NOVA allows users to simultaneously send a single text …" at bounding box center [508, 269] width 269 height 128
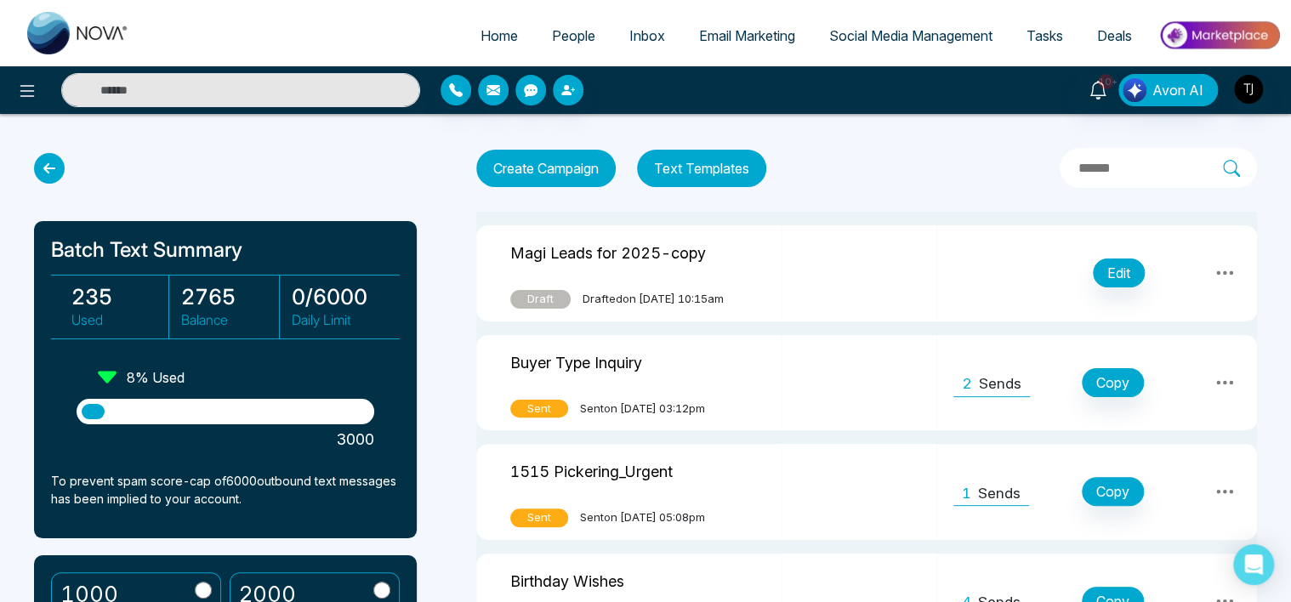
click at [747, 370] on div "Buyer Type Inquiry" at bounding box center [628, 365] width 237 height 35
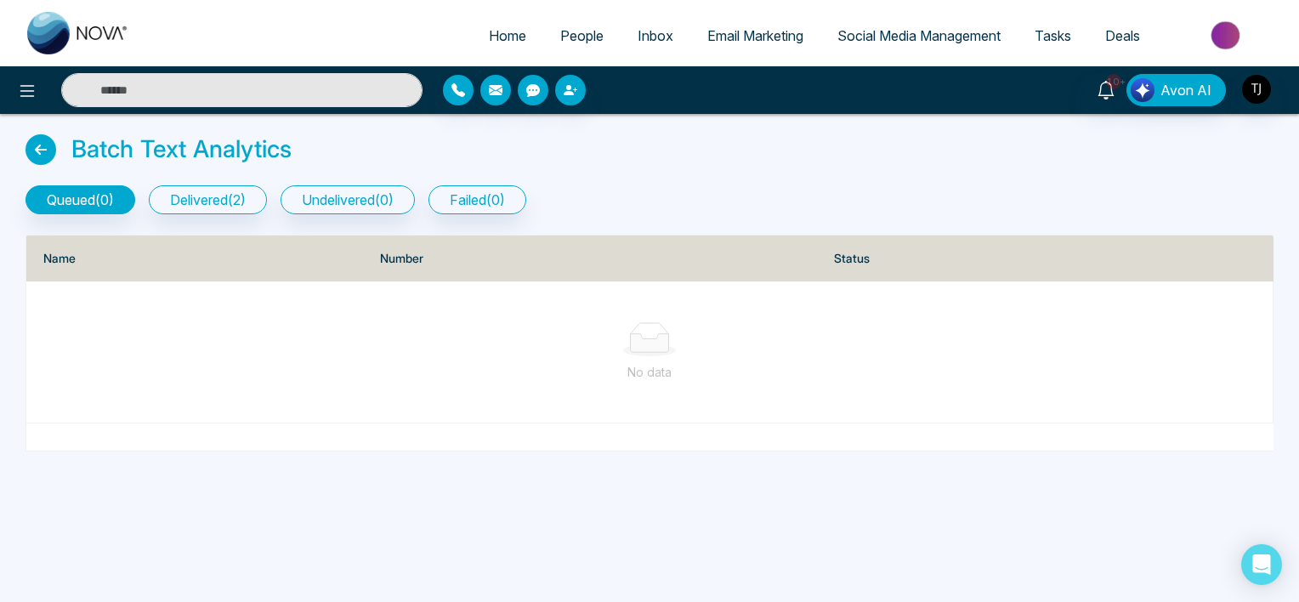
click at [45, 149] on icon at bounding box center [41, 149] width 31 height 31
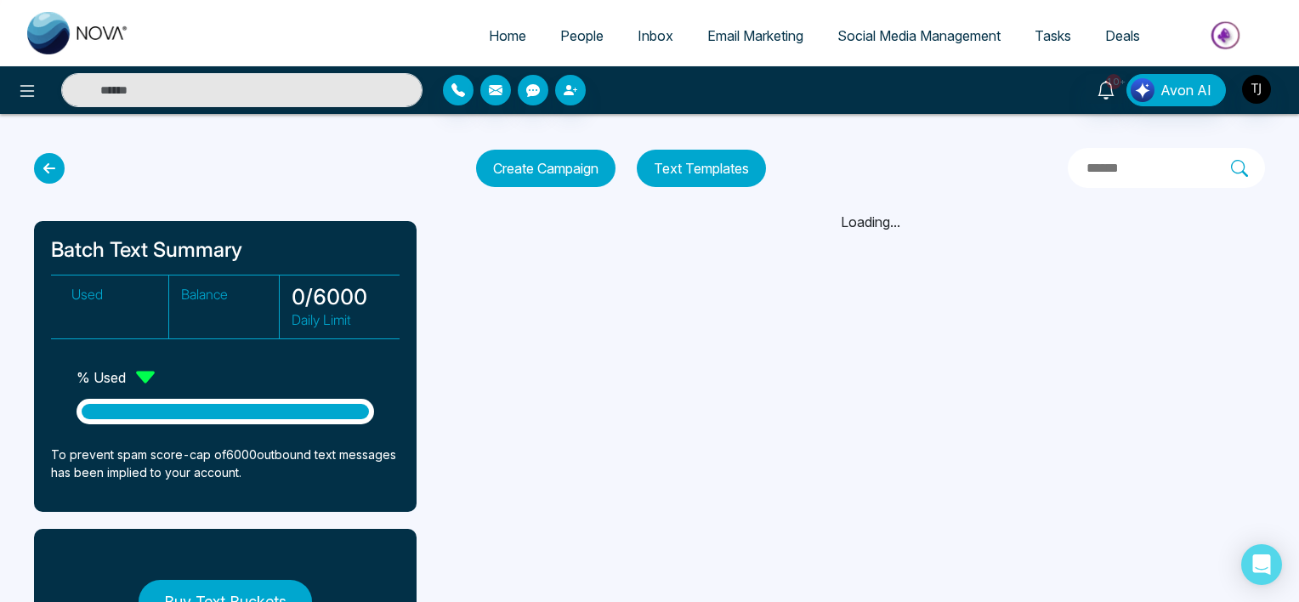
click at [47, 170] on icon at bounding box center [49, 168] width 31 height 31
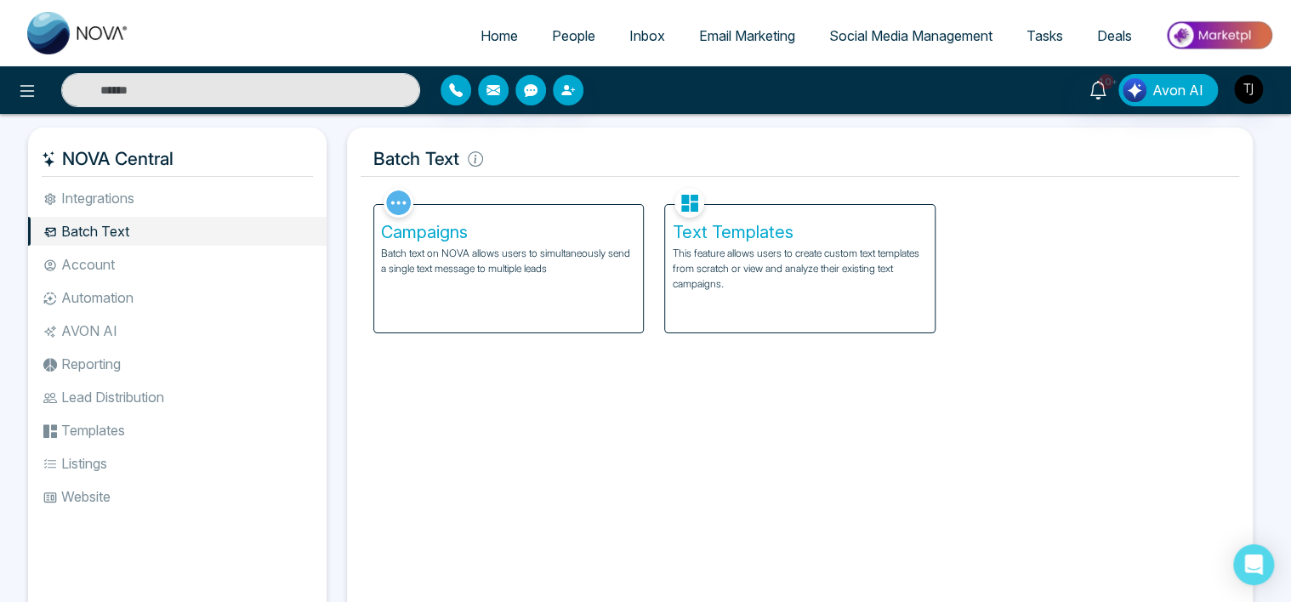
click at [537, 309] on div "Campaigns Batch text on NOVA allows users to simultaneously send a single text …" at bounding box center [508, 269] width 269 height 128
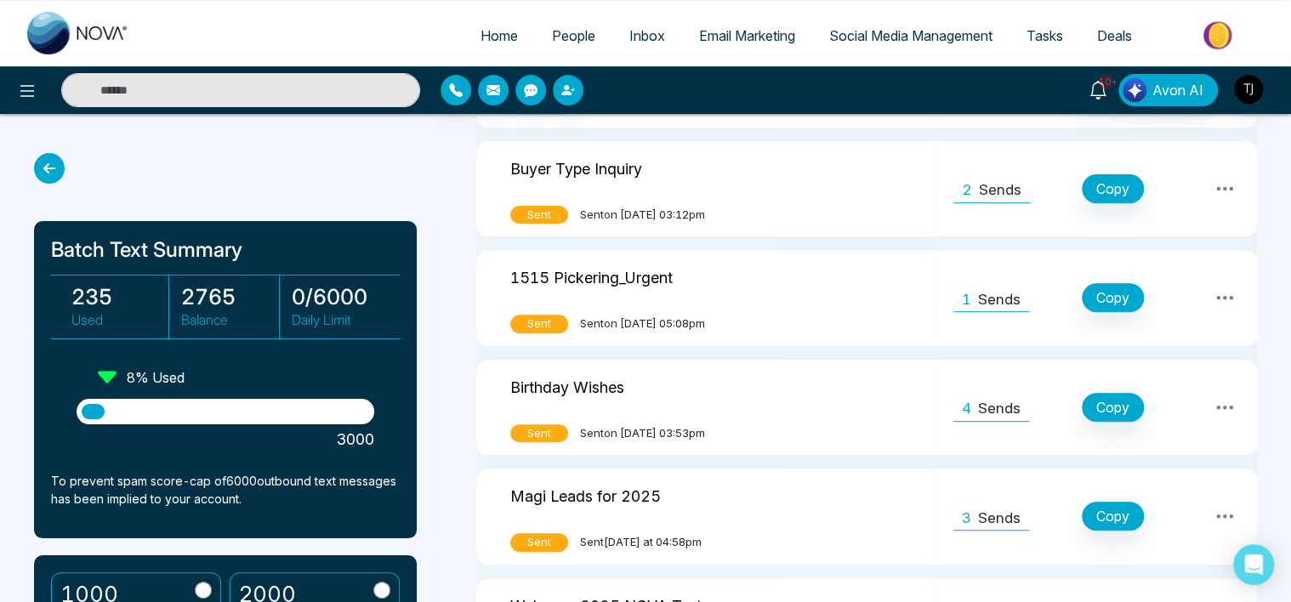
scroll to position [196, 0]
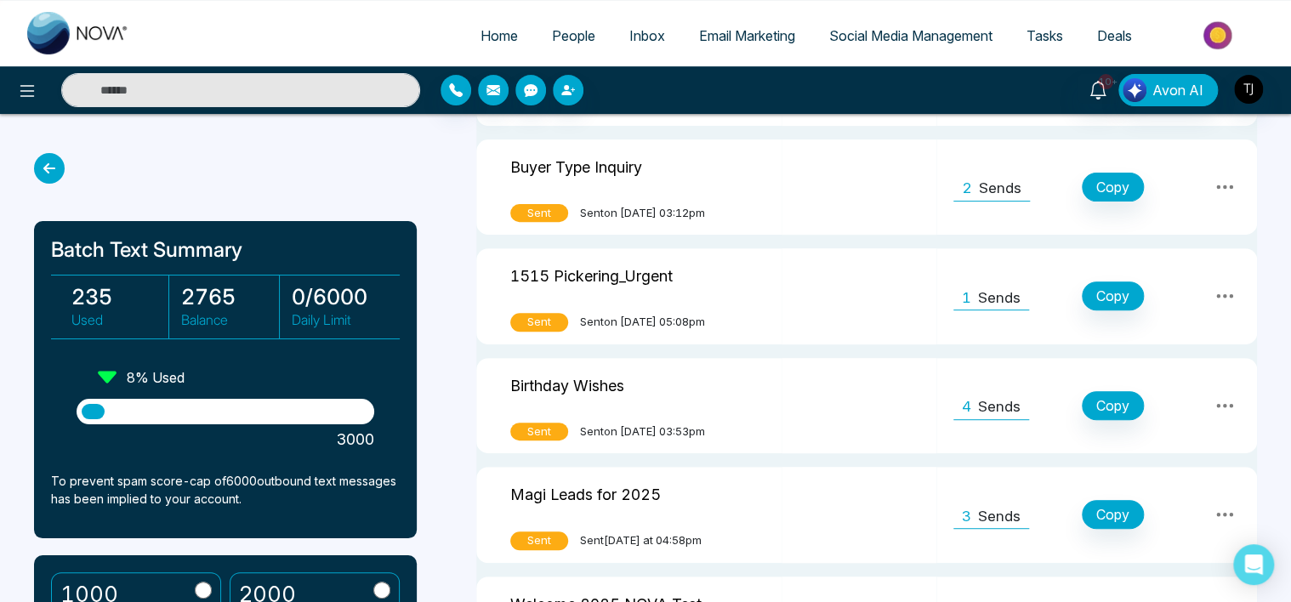
click at [747, 397] on div "Birthday Wishes" at bounding box center [628, 388] width 237 height 35
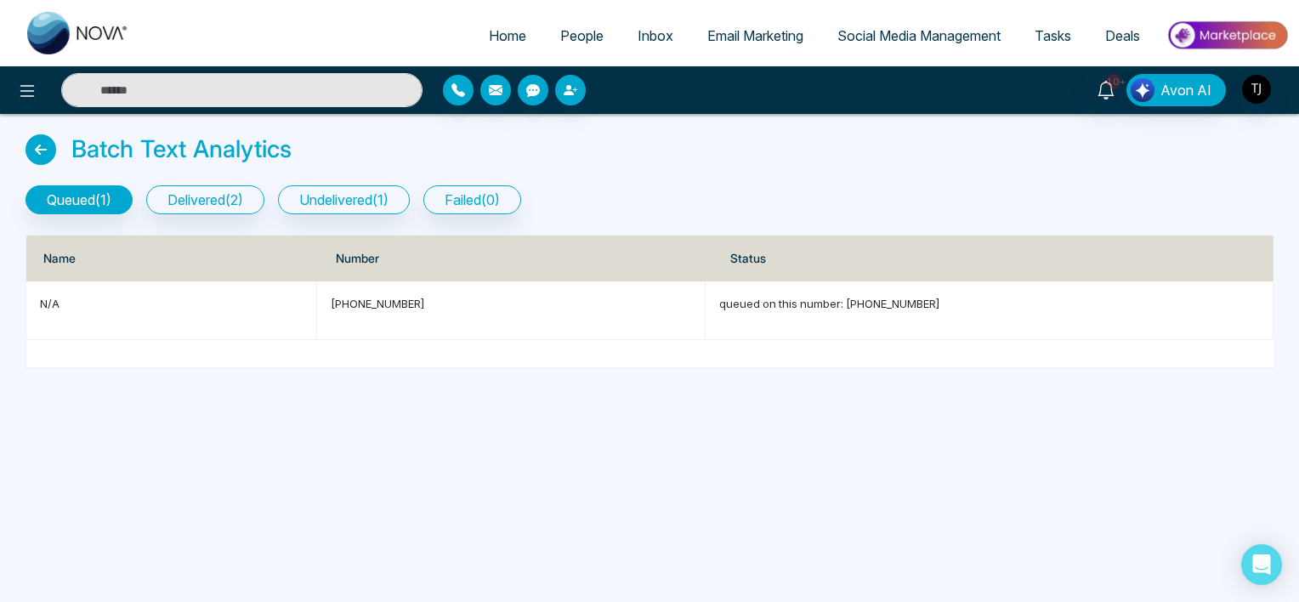
click at [41, 152] on icon at bounding box center [41, 149] width 31 height 31
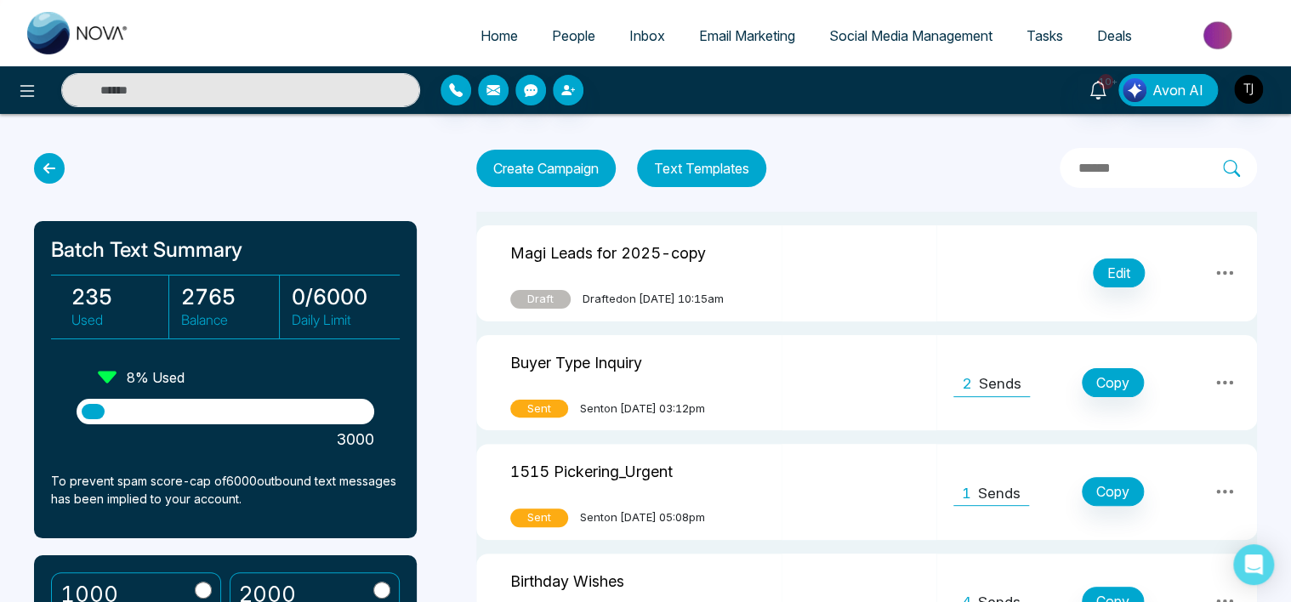
click at [739, 177] on button "Text Templates" at bounding box center [701, 168] width 129 height 37
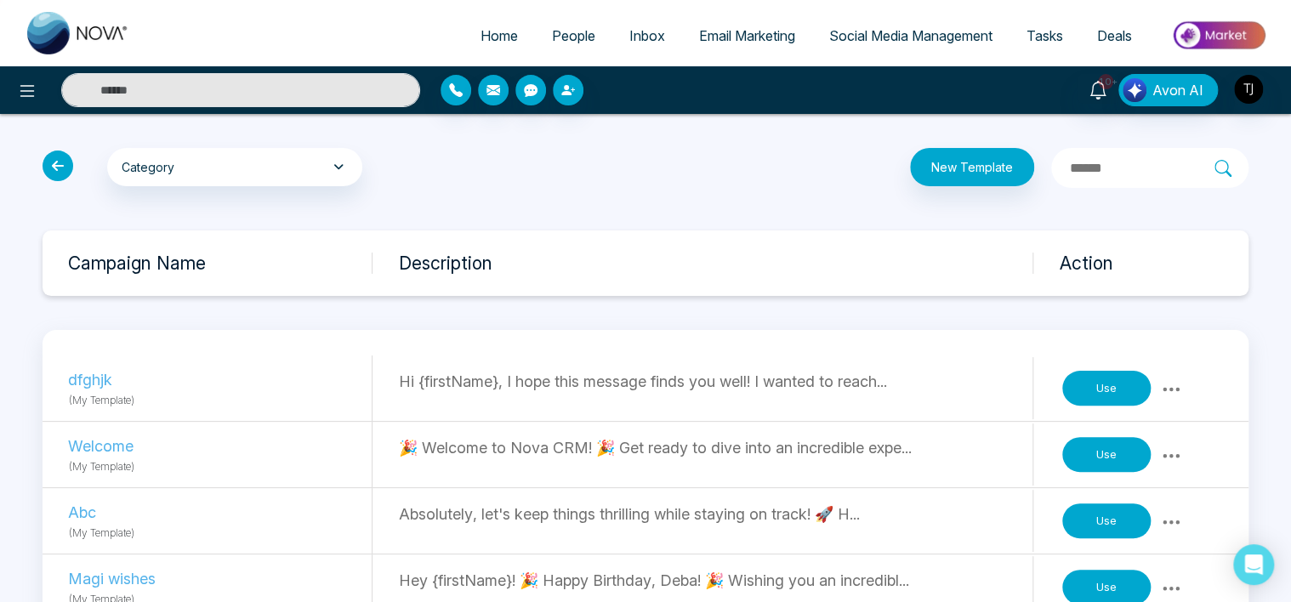
click at [56, 163] on icon at bounding box center [58, 165] width 31 height 31
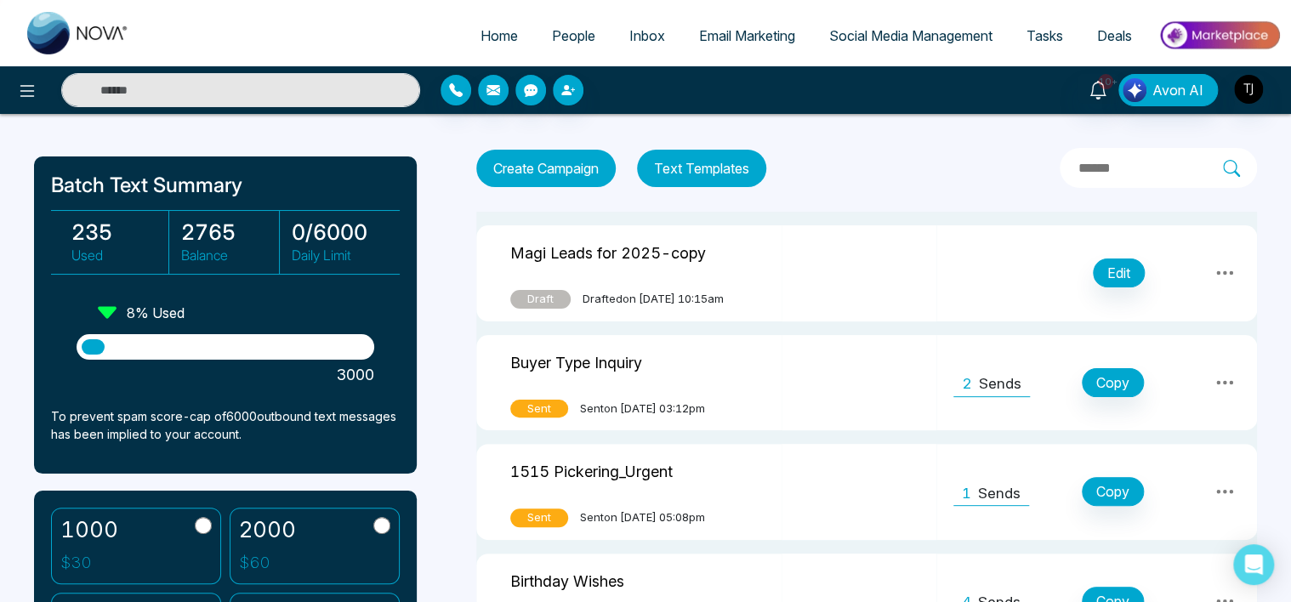
scroll to position [64, 0]
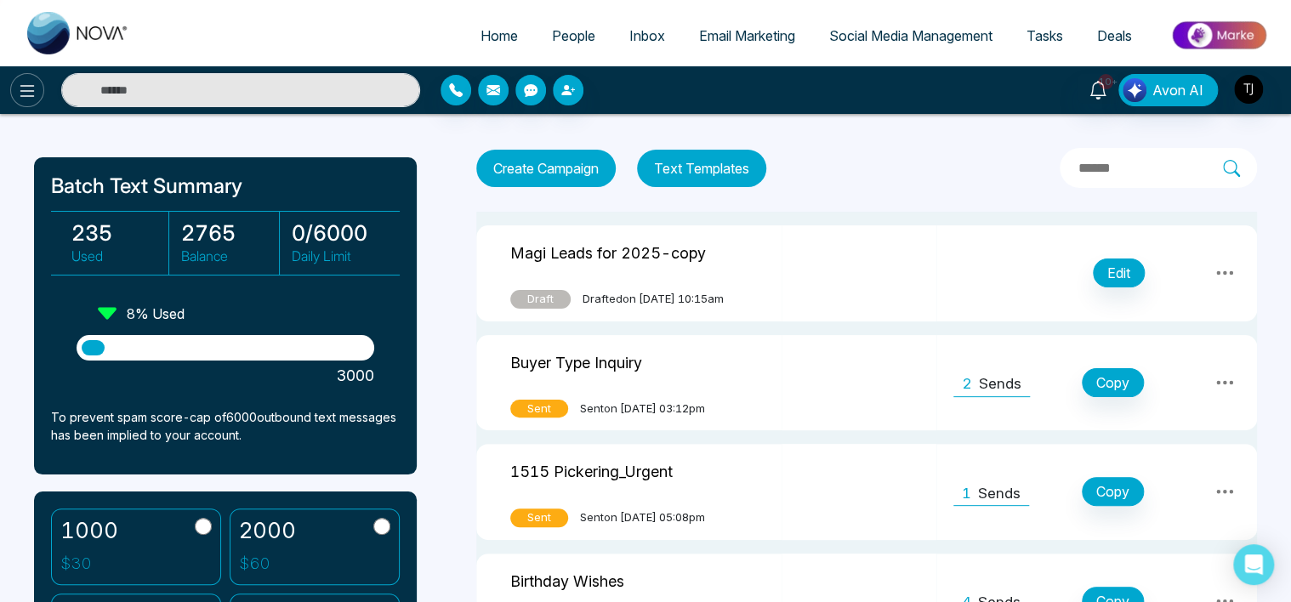
click at [34, 92] on icon at bounding box center [27, 91] width 20 height 20
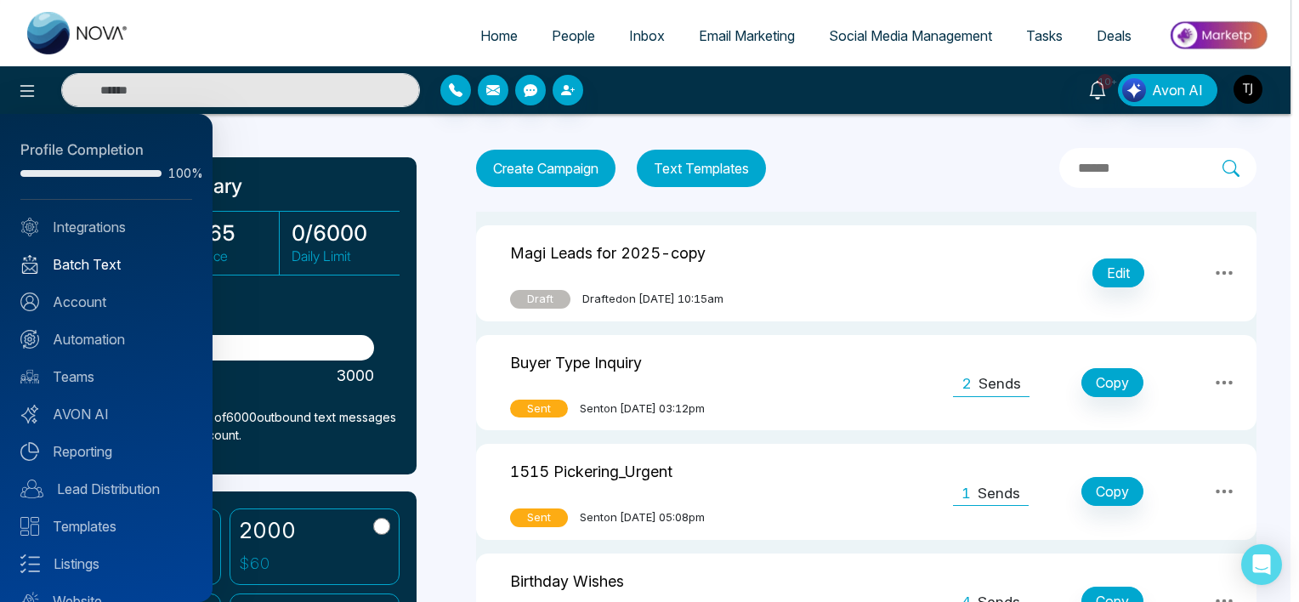
click at [88, 254] on link "Batch Text" at bounding box center [106, 264] width 172 height 20
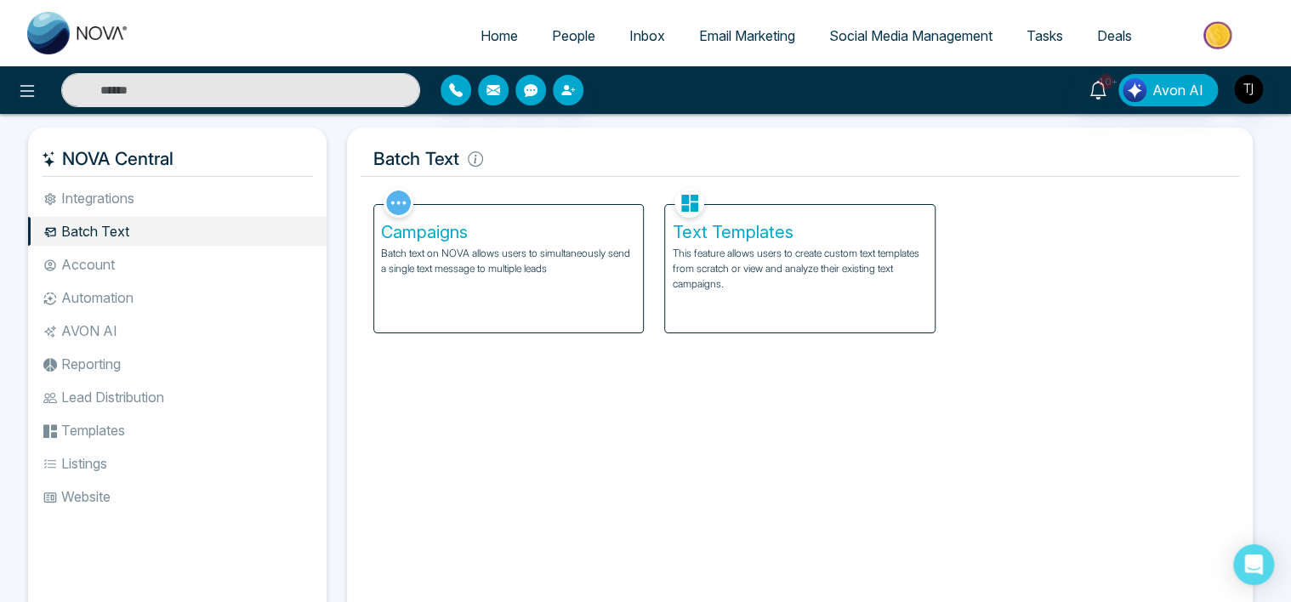
click at [590, 309] on div "Campaigns Batch text on NOVA allows users to simultaneously send a single text …" at bounding box center [508, 269] width 269 height 128
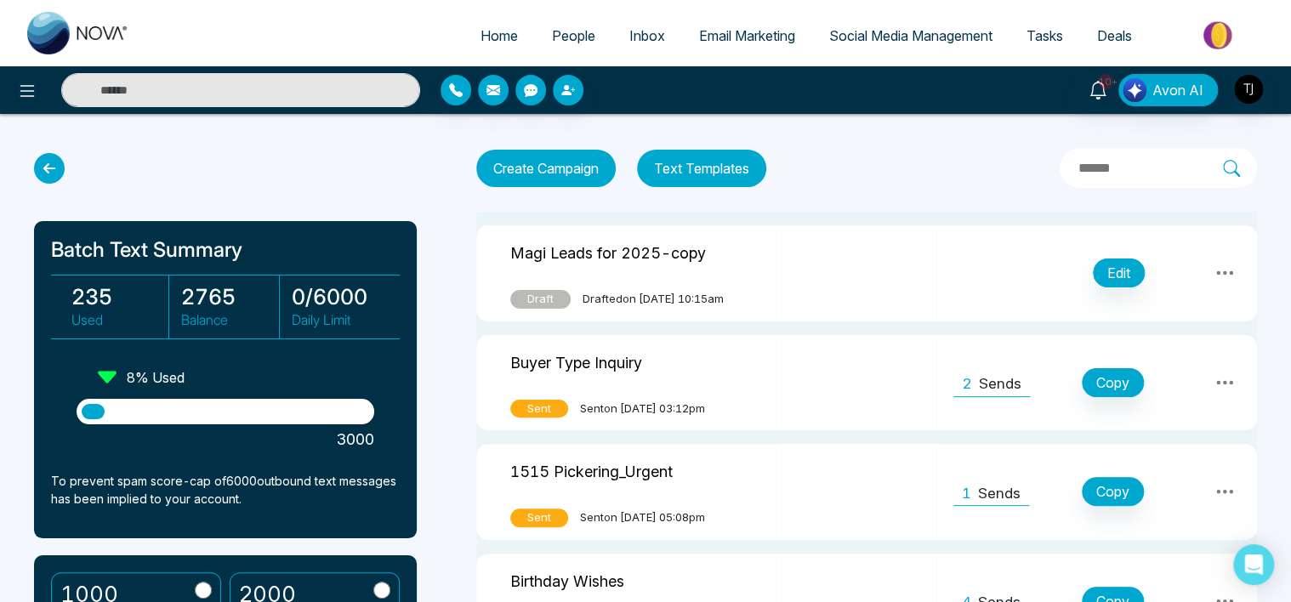
click at [571, 167] on button "Create Campaign" at bounding box center [545, 168] width 139 height 37
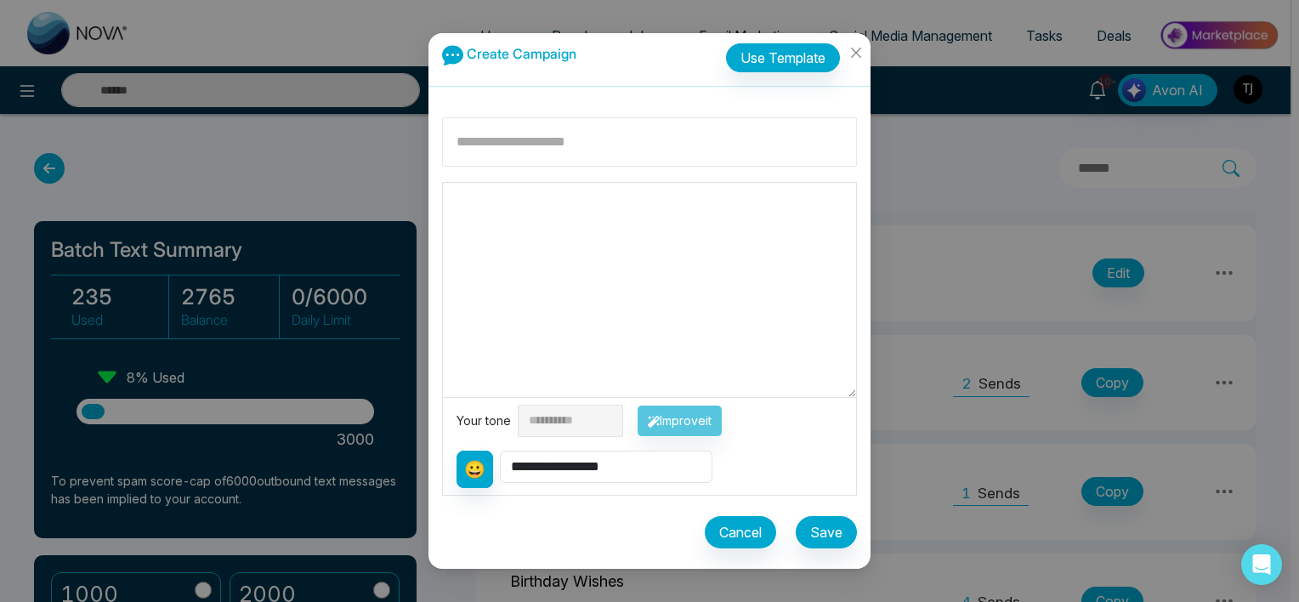
click at [605, 139] on input at bounding box center [649, 141] width 415 height 49
type input "****"
click at [538, 221] on textarea at bounding box center [649, 290] width 413 height 214
type textarea "****"
click at [803, 52] on button "Use Template" at bounding box center [783, 57] width 114 height 29
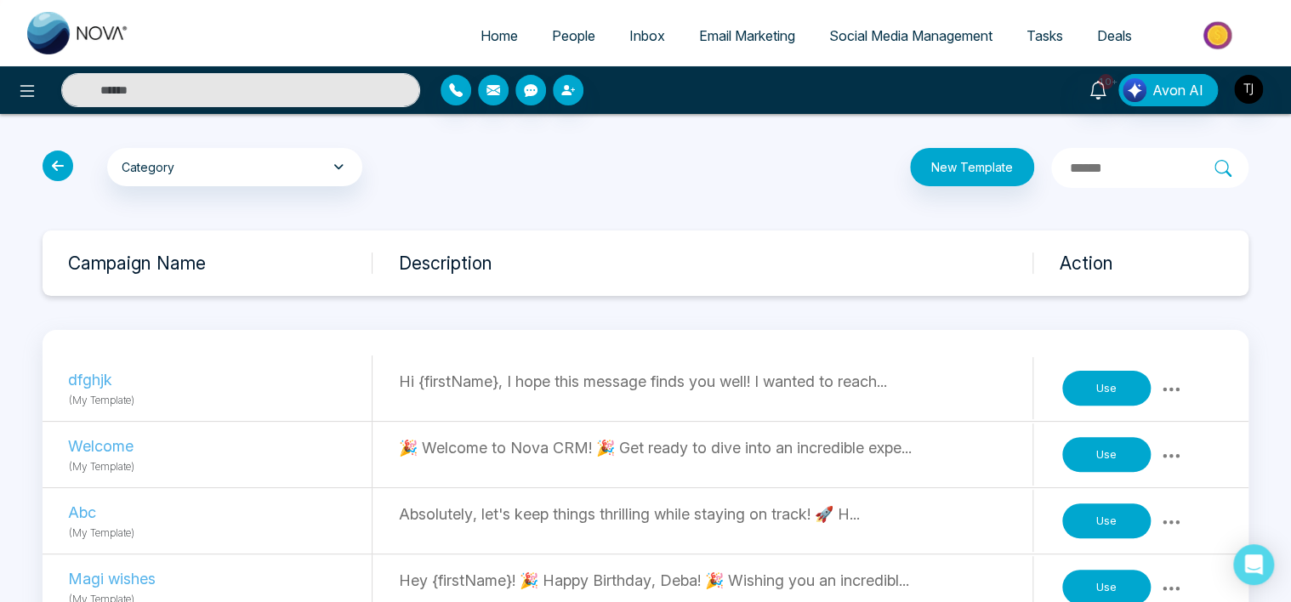
click at [495, 401] on div "Hi {firstName}, I hope this message finds you well! I wanted to reach..." at bounding box center [715, 388] width 635 height 62
click at [1107, 390] on button "Use" at bounding box center [1106, 389] width 88 height 36
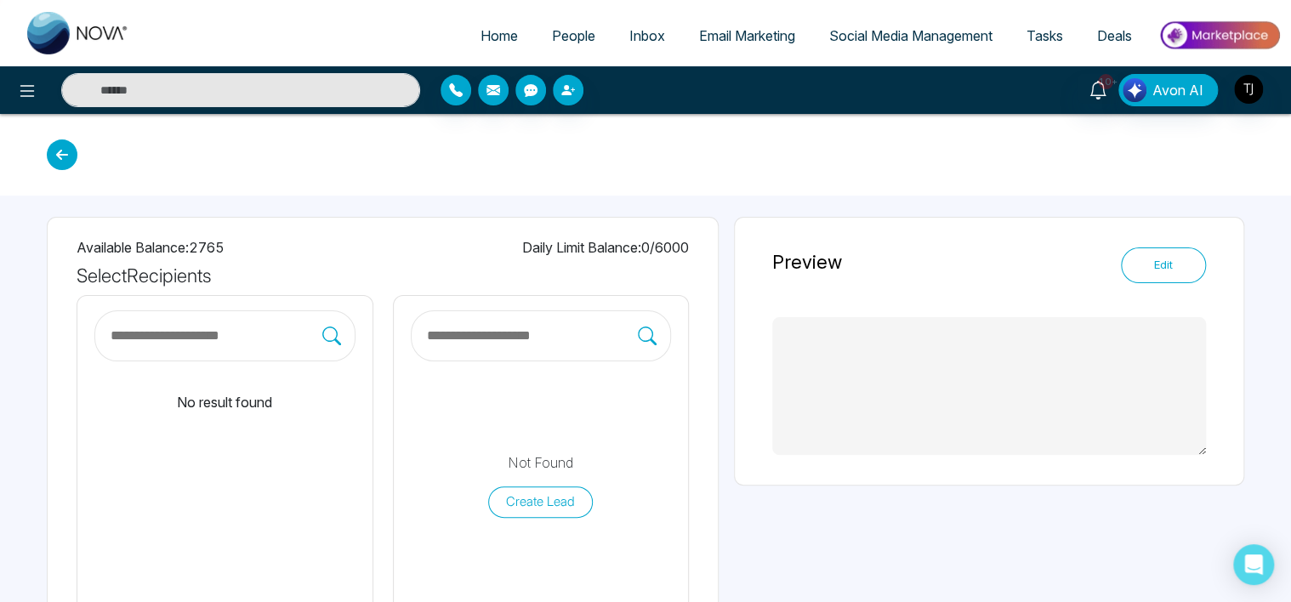
type textarea "**********"
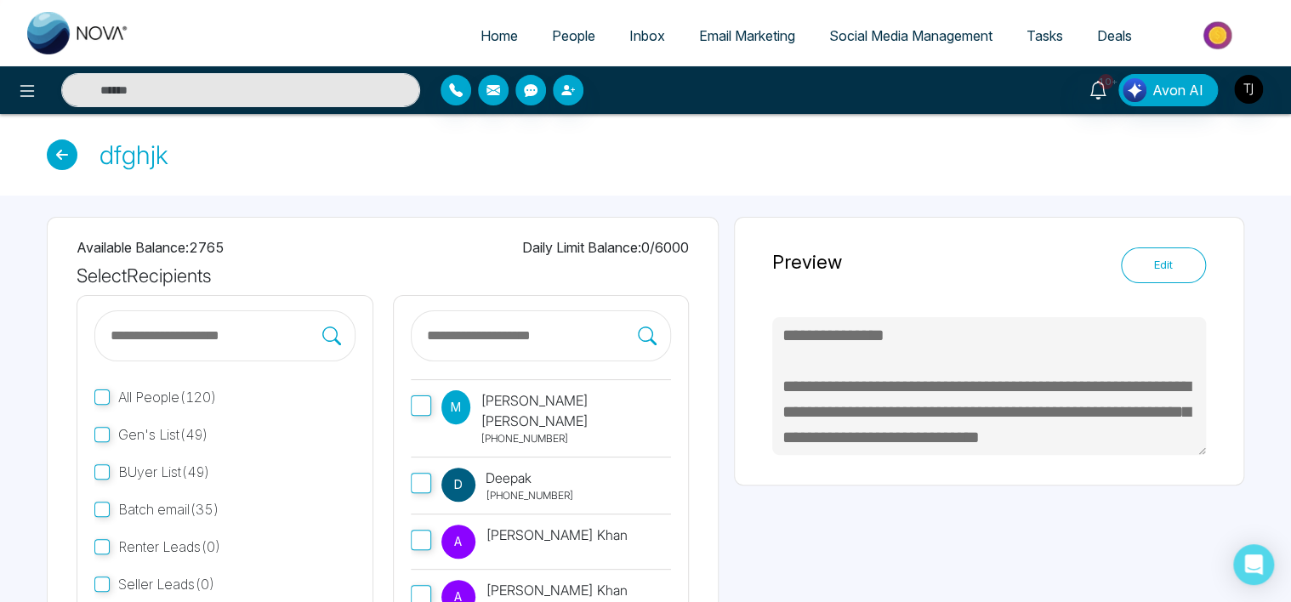
scroll to position [224, 0]
click at [1160, 274] on button "Edit" at bounding box center [1163, 265] width 85 height 36
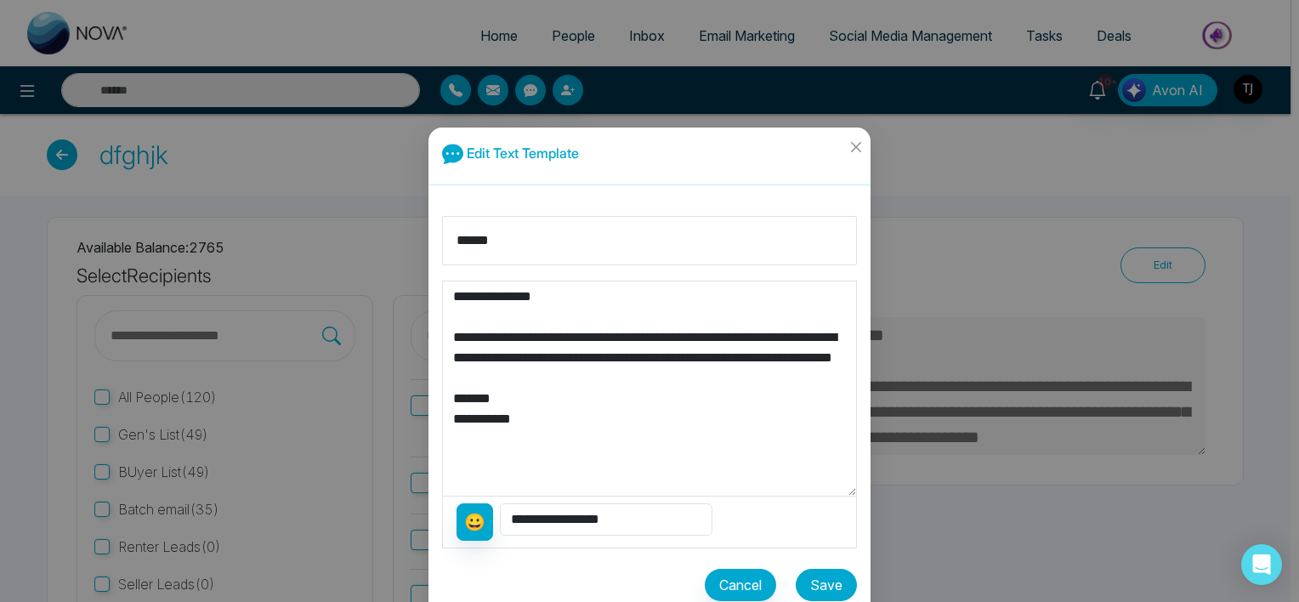
click at [826, 585] on button "Save" at bounding box center [826, 585] width 61 height 32
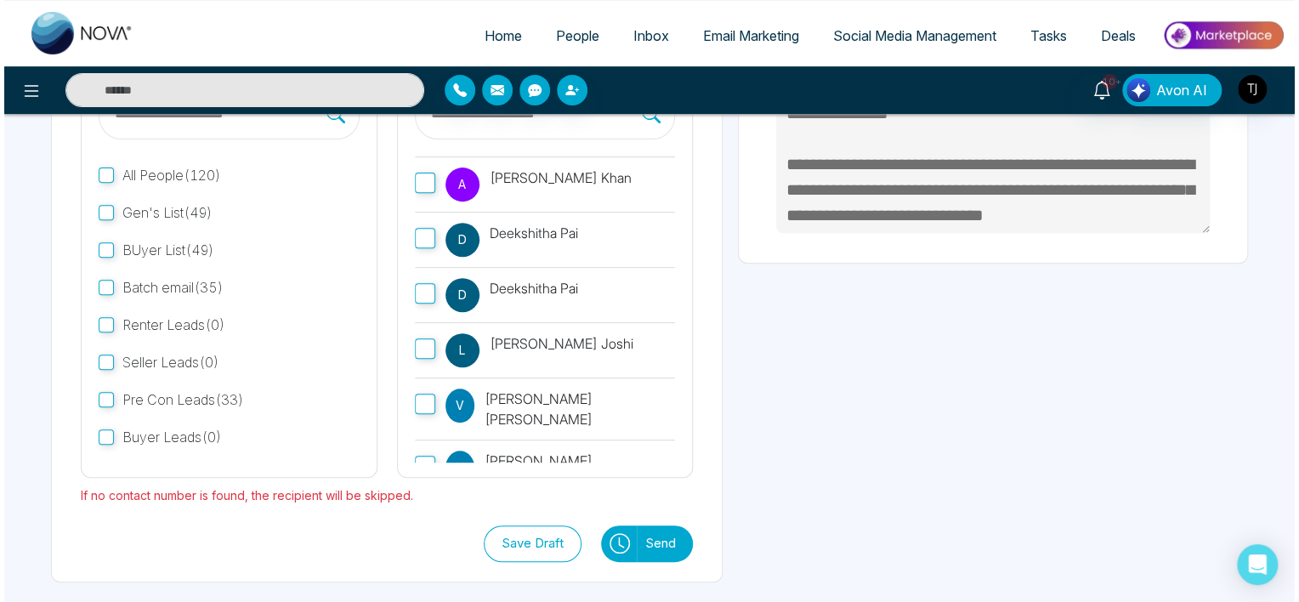
scroll to position [214, 0]
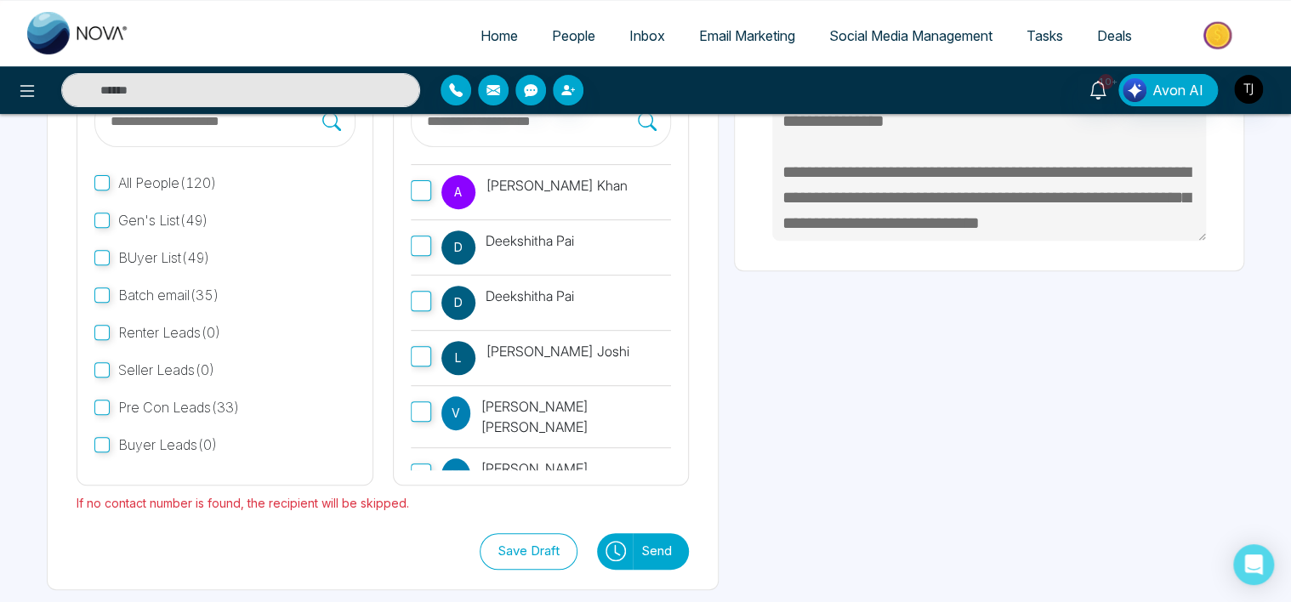
click at [661, 549] on button "Send" at bounding box center [661, 551] width 56 height 37
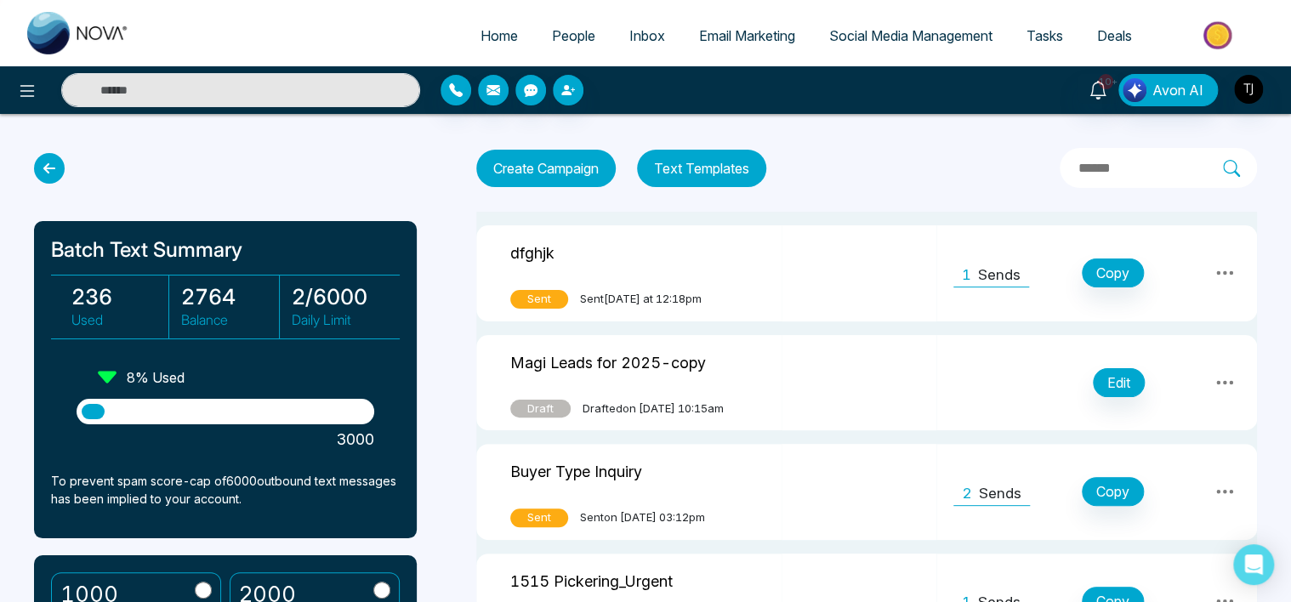
click at [718, 166] on button "Text Templates" at bounding box center [701, 168] width 129 height 37
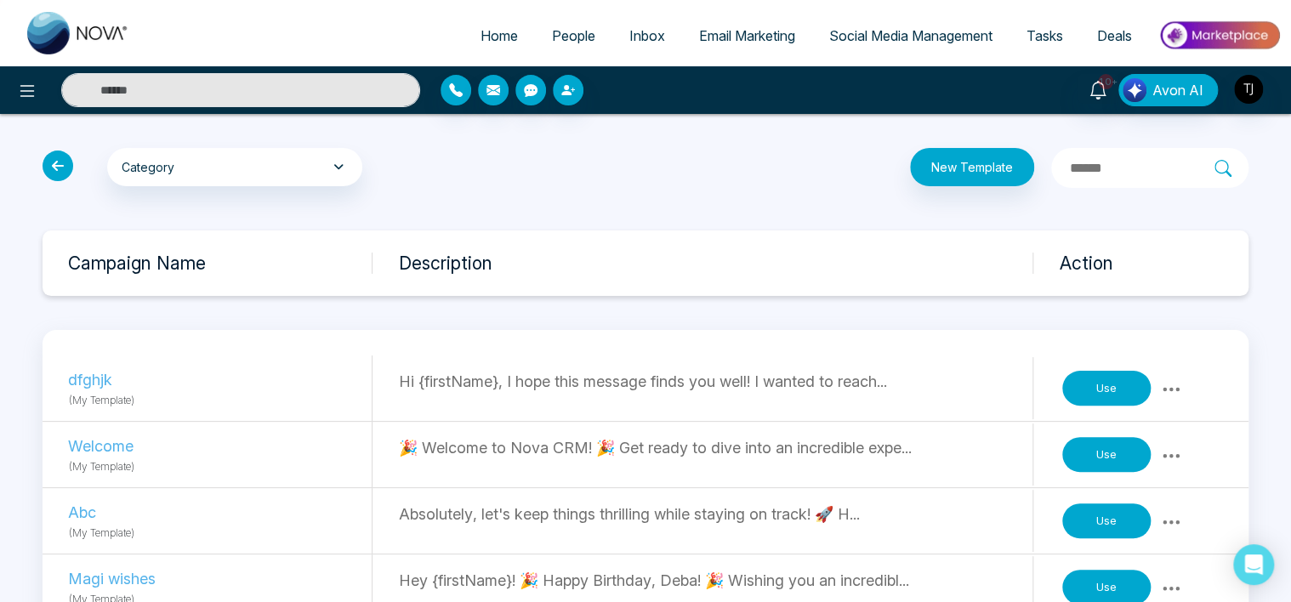
click at [320, 391] on p "(My Template)" at bounding box center [220, 399] width 304 height 17
click at [1099, 389] on button "Use" at bounding box center [1106, 389] width 88 height 36
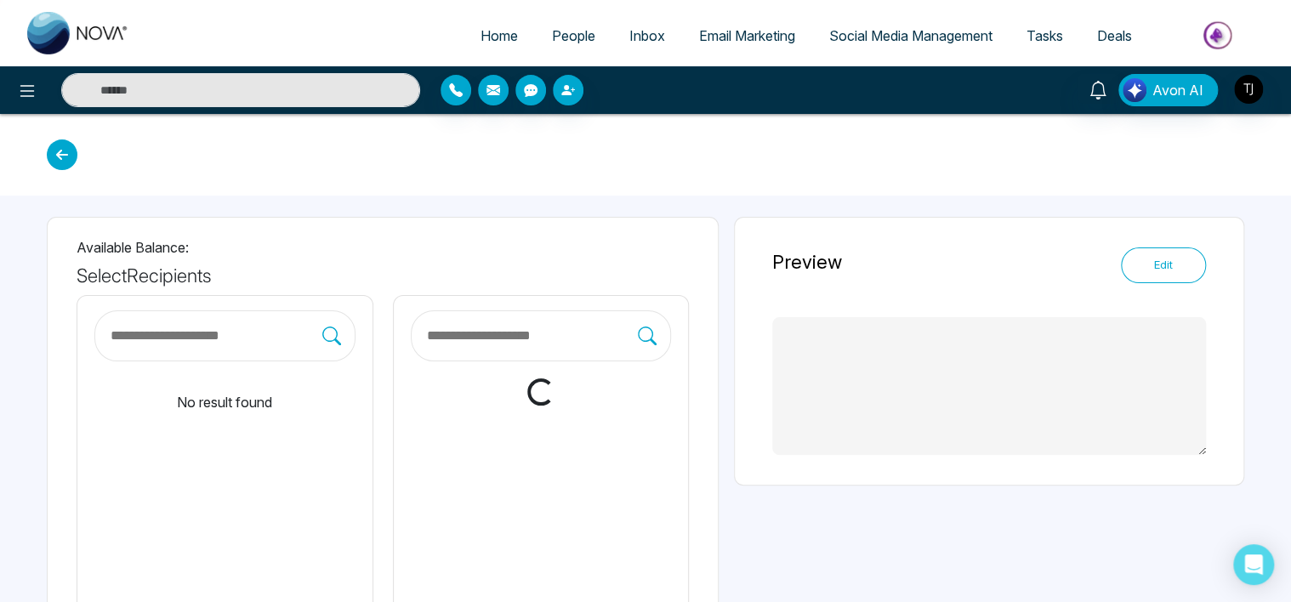
type textarea "**********"
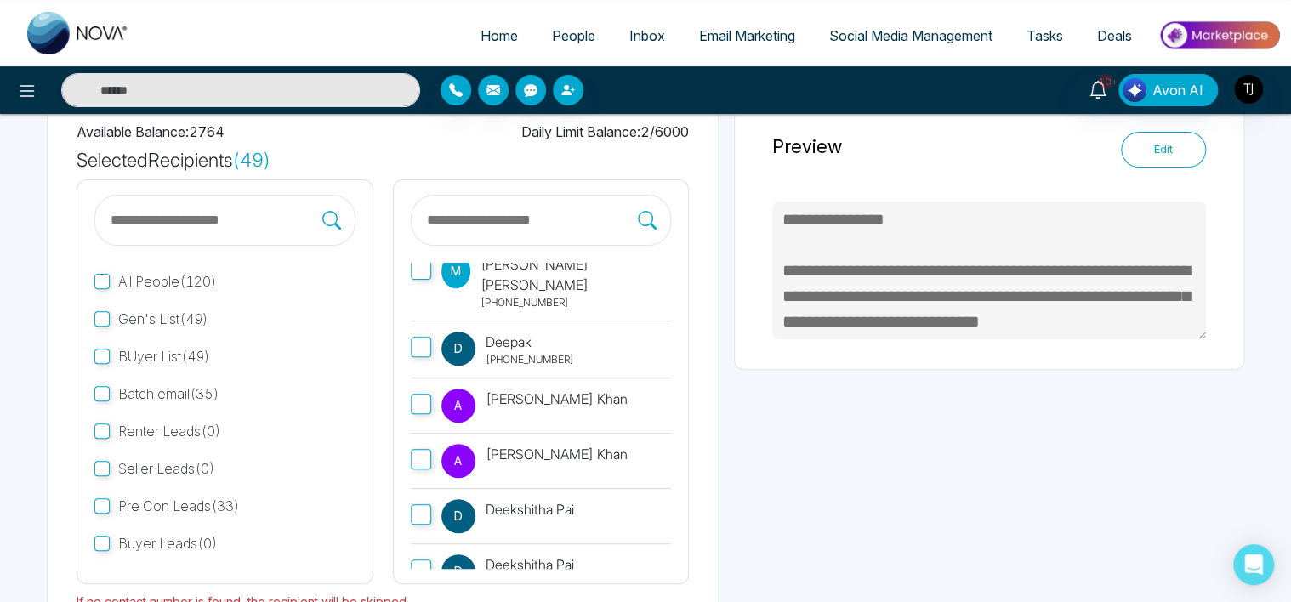
scroll to position [222, 0]
